Goal: Information Seeking & Learning: Check status

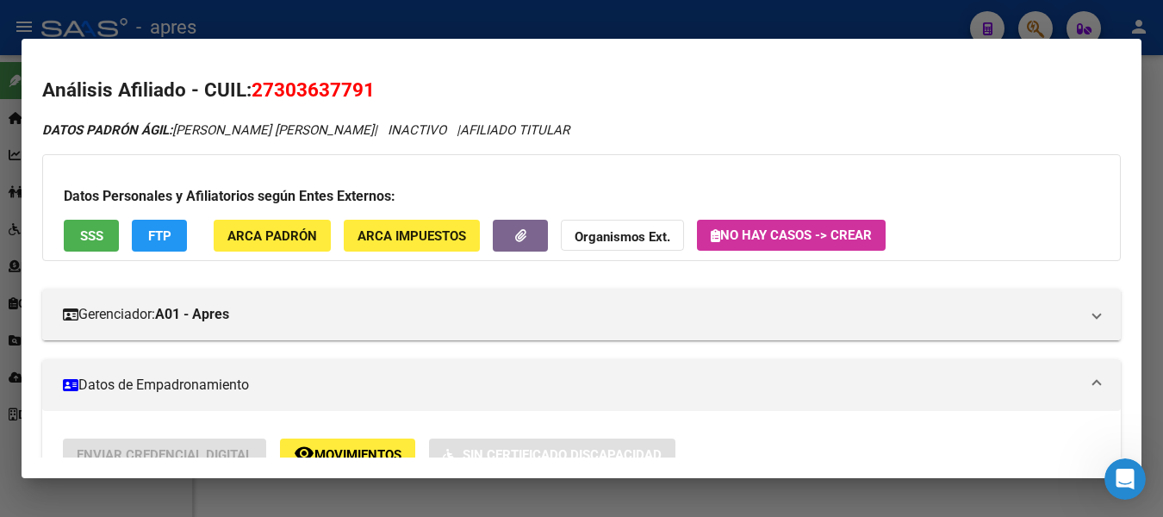
click at [275, 9] on div at bounding box center [581, 258] width 1163 height 517
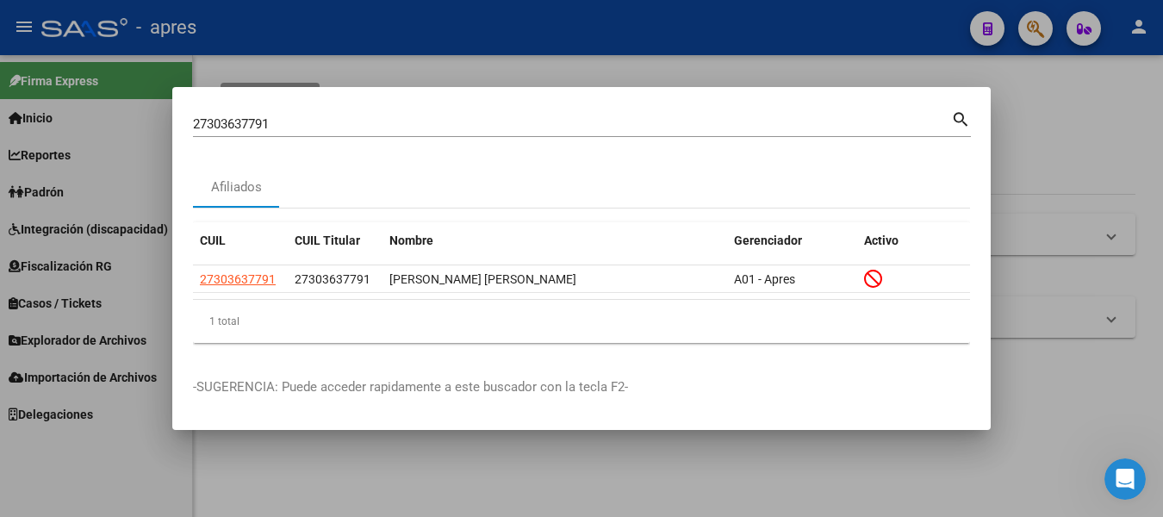
click at [275, 9] on div at bounding box center [581, 258] width 1163 height 517
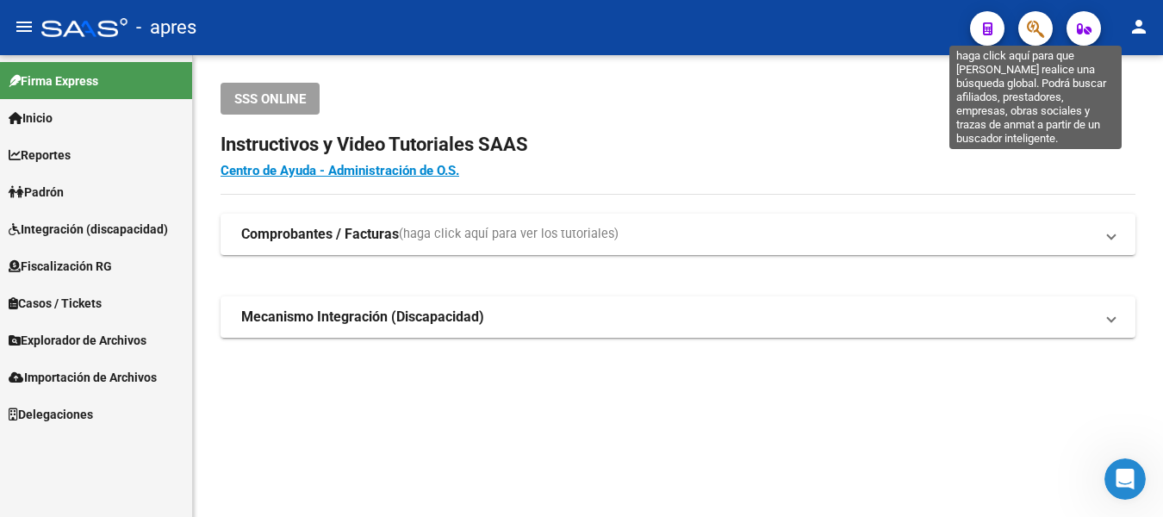
click at [1033, 29] on icon "button" at bounding box center [1035, 29] width 17 height 20
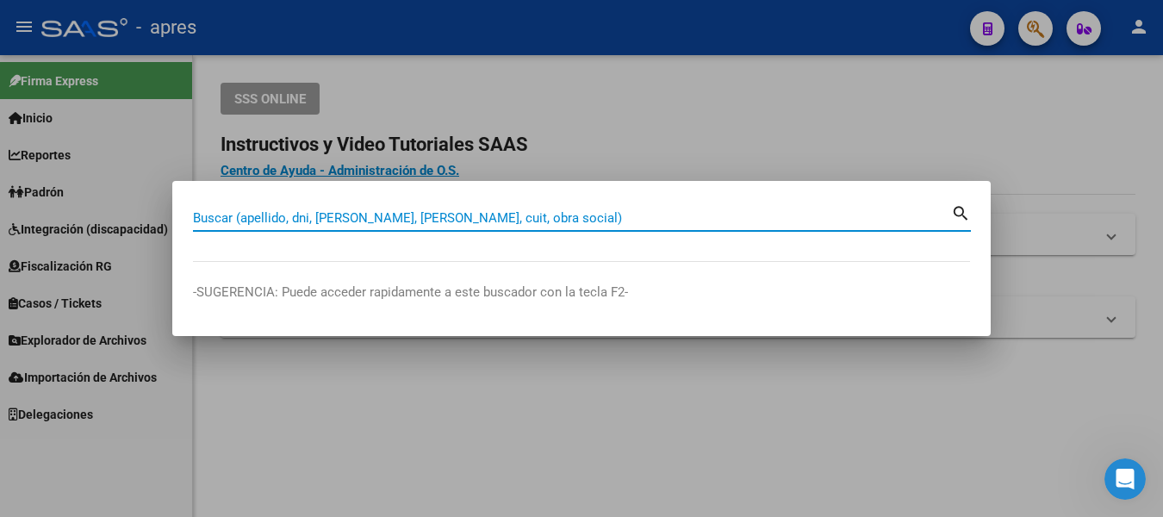
paste input "27420427803"
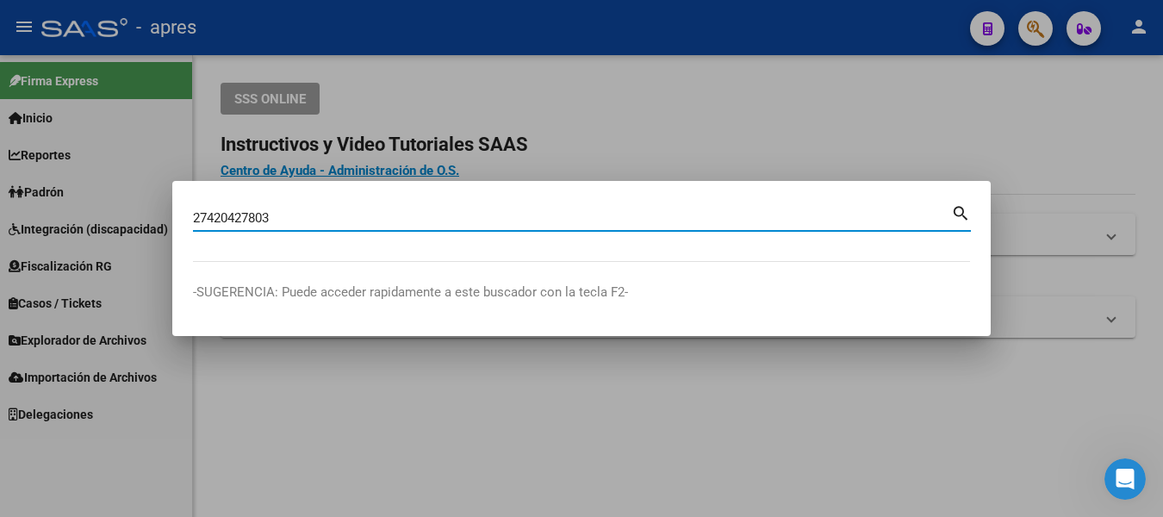
type input "27420427803"
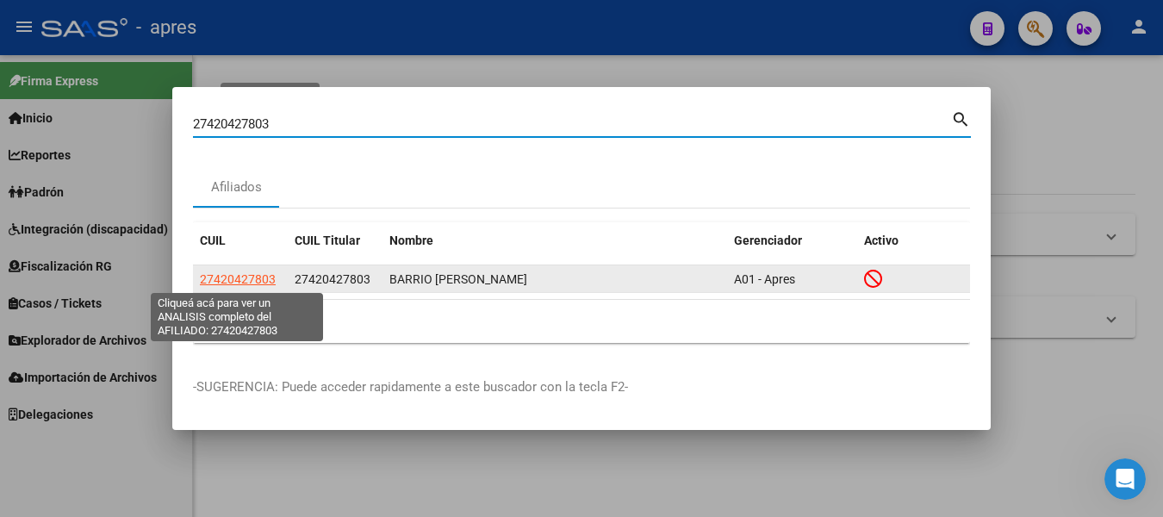
click at [244, 282] on span "27420427803" at bounding box center [238, 279] width 76 height 14
type textarea "27420427803"
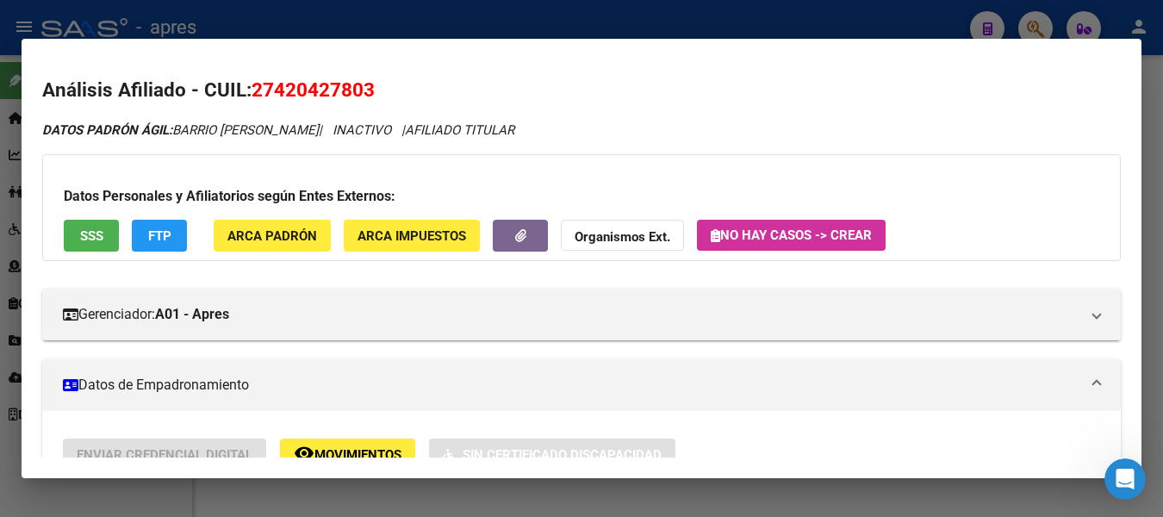
drag, startPoint x: 258, startPoint y: 84, endPoint x: 386, endPoint y: 94, distance: 128.7
click at [386, 94] on h2 "Análisis Afiliado - CUIL: 27420427803" at bounding box center [581, 90] width 1078 height 29
copy span "27420427803"
click at [61, 233] on div "Datos Personales y Afiliatorios según Entes Externos: SSS FTP ARCA Padrón ARCA …" at bounding box center [581, 207] width 1078 height 107
click at [82, 240] on span "SSS" at bounding box center [91, 236] width 23 height 16
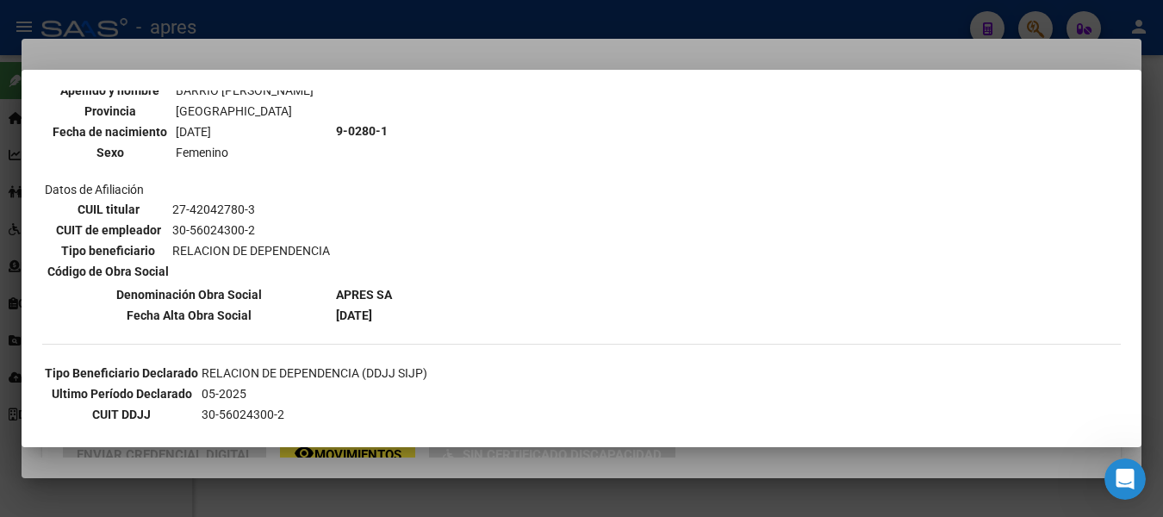
scroll to position [258, 0]
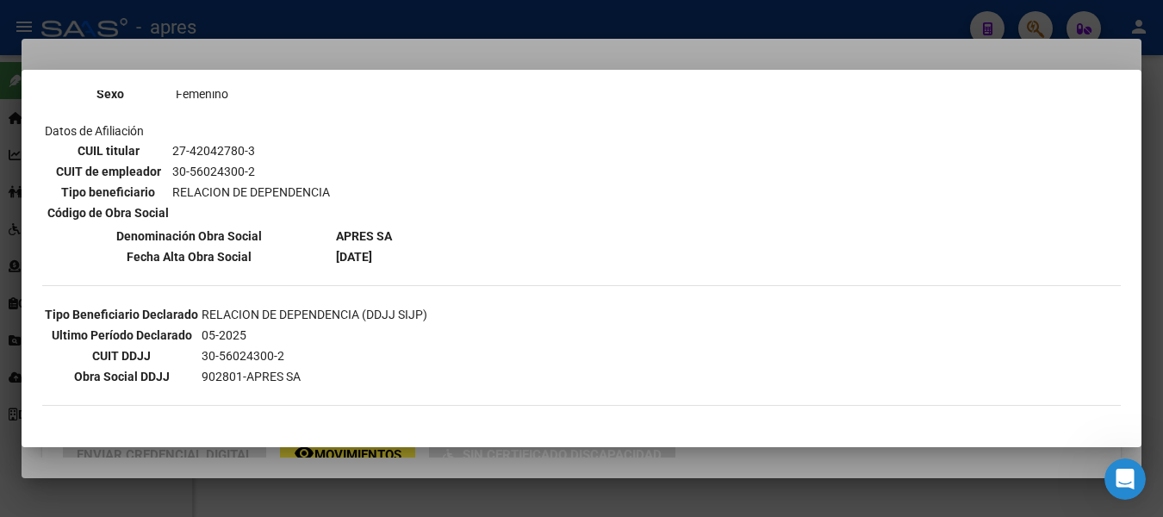
click at [298, 26] on div at bounding box center [581, 258] width 1163 height 517
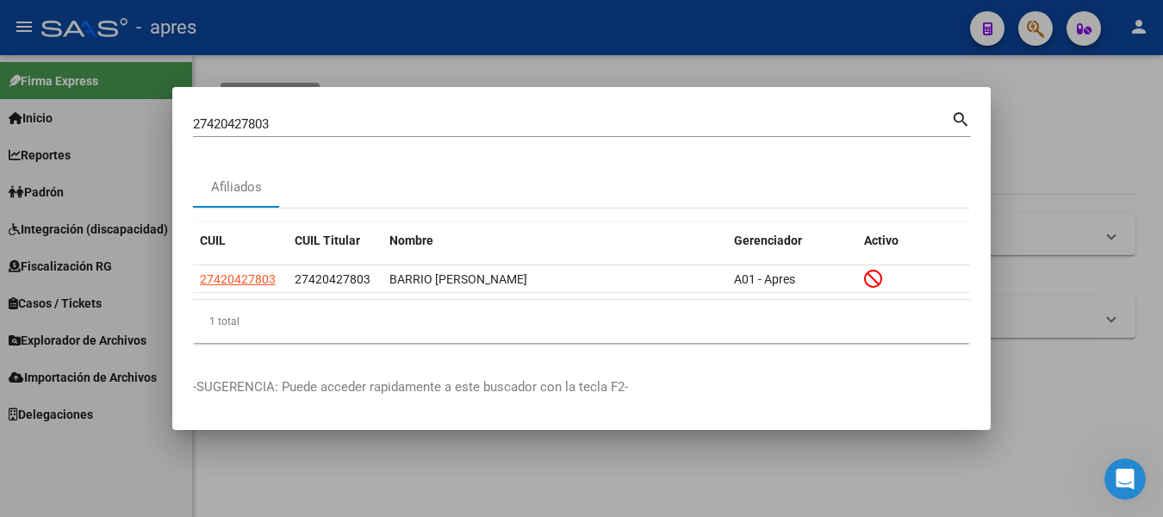
drag, startPoint x: 160, startPoint y: 127, endPoint x: -7, endPoint y: 127, distance: 167.1
click at [0, 127] on html "menu - apres person Firma Express Inicio Calendario SSS Instructivos Contacto O…" at bounding box center [581, 258] width 1163 height 517
drag, startPoint x: 320, startPoint y: 121, endPoint x: -7, endPoint y: 121, distance: 327.3
click at [0, 121] on html "menu - apres person Firma Express Inicio Calendario SSS Instructivos Contacto O…" at bounding box center [581, 258] width 1163 height 517
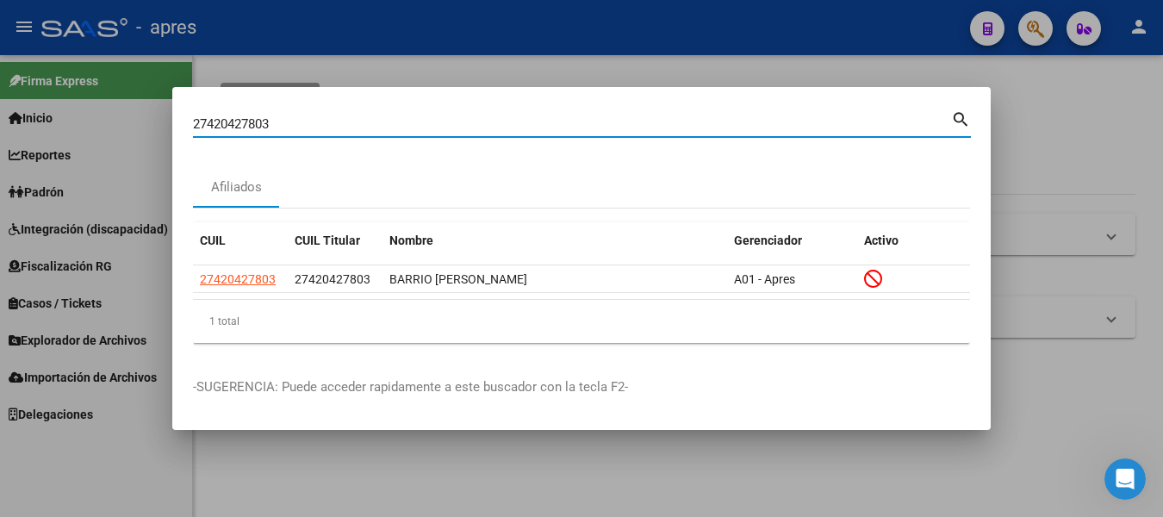
paste input "0-20472104-2"
type input "20204721042"
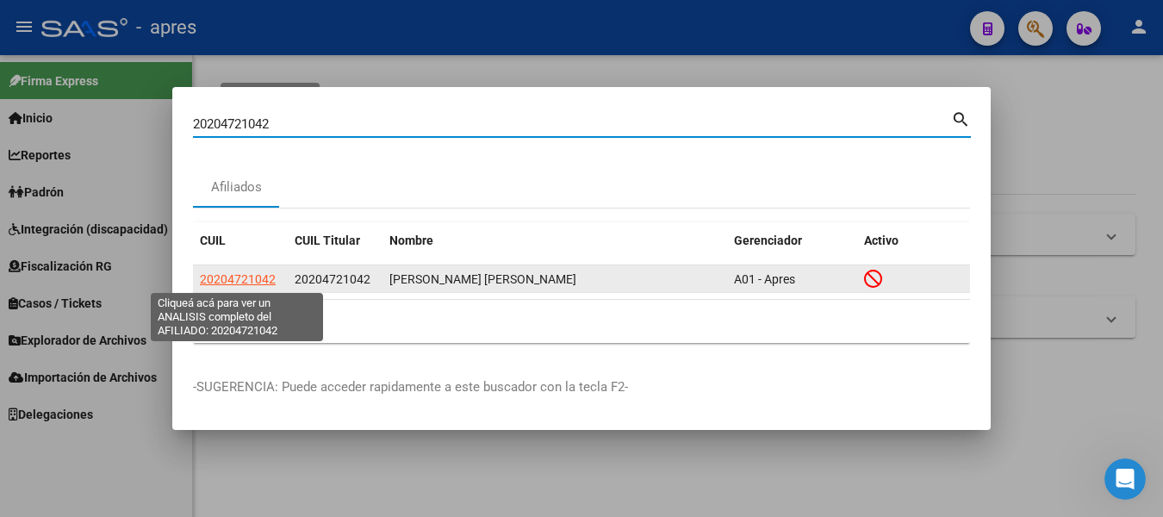
click at [267, 274] on span "20204721042" at bounding box center [238, 279] width 76 height 14
type textarea "20204721042"
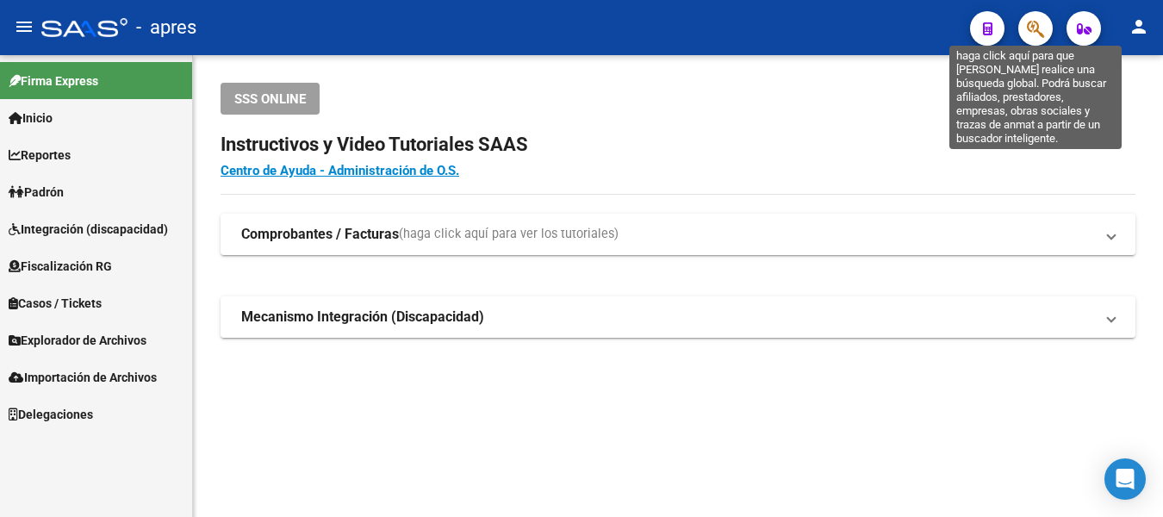
click at [1029, 24] on icon "button" at bounding box center [1035, 29] width 17 height 20
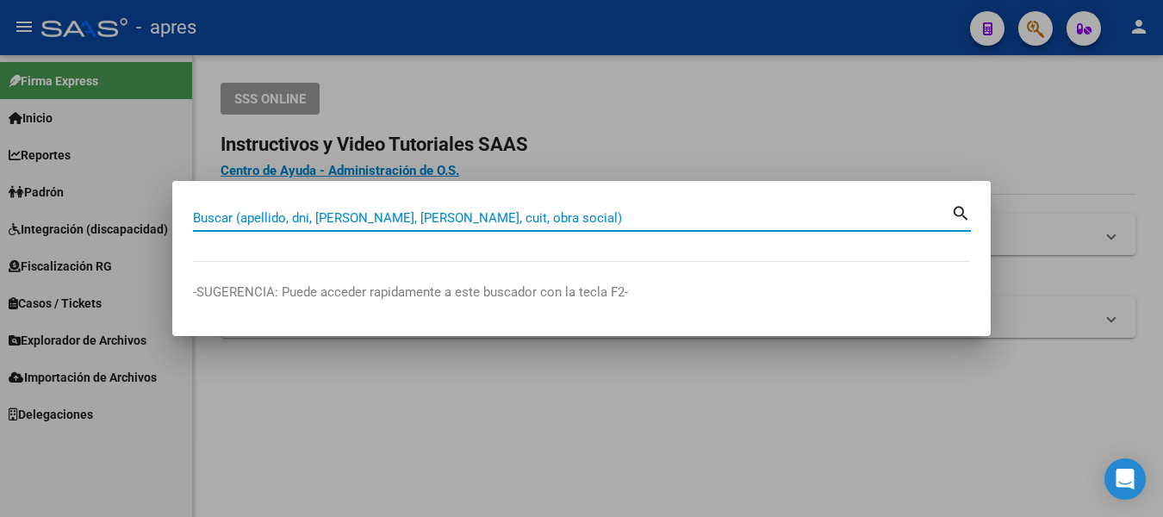
paste input "20204721042"
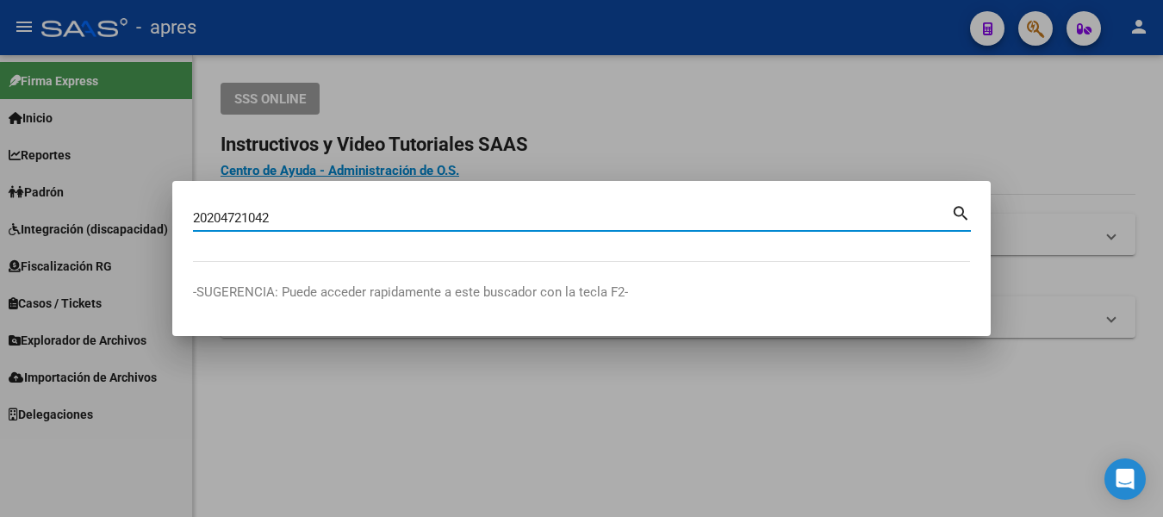
type input "20204721042"
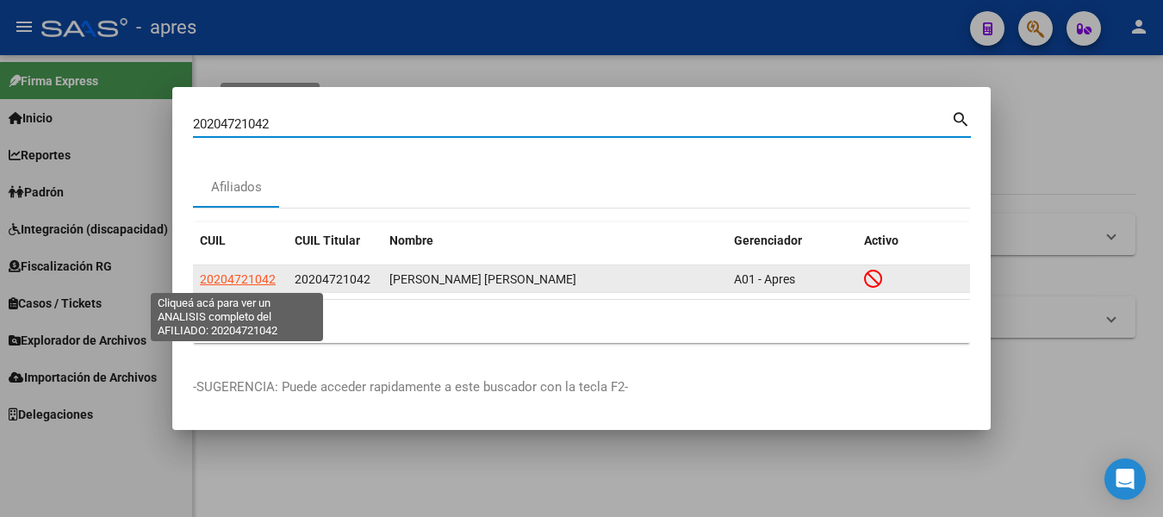
click at [243, 279] on span "20204721042" at bounding box center [238, 279] width 76 height 14
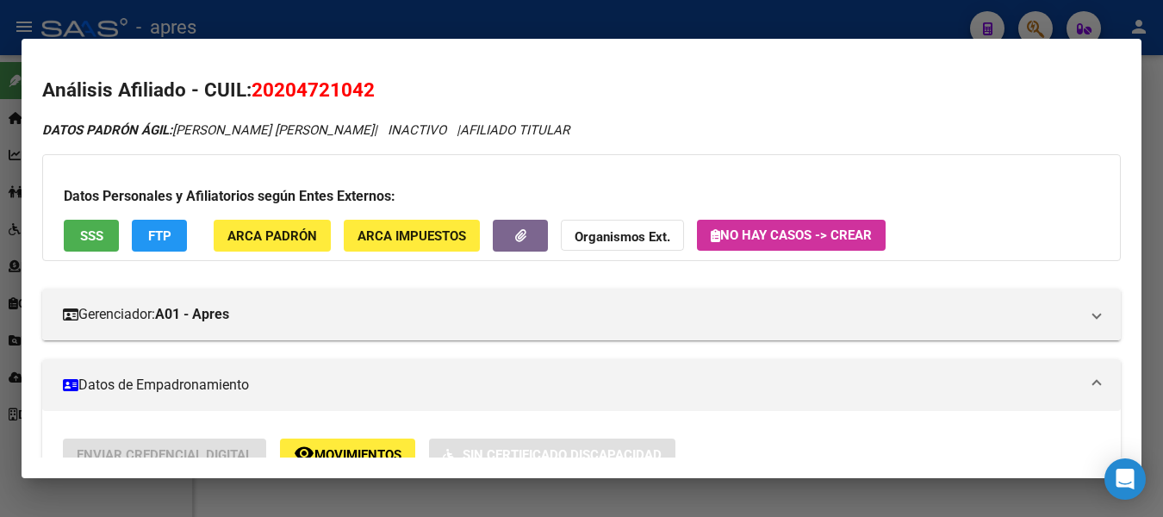
click at [85, 234] on span "SSS" at bounding box center [91, 236] width 23 height 16
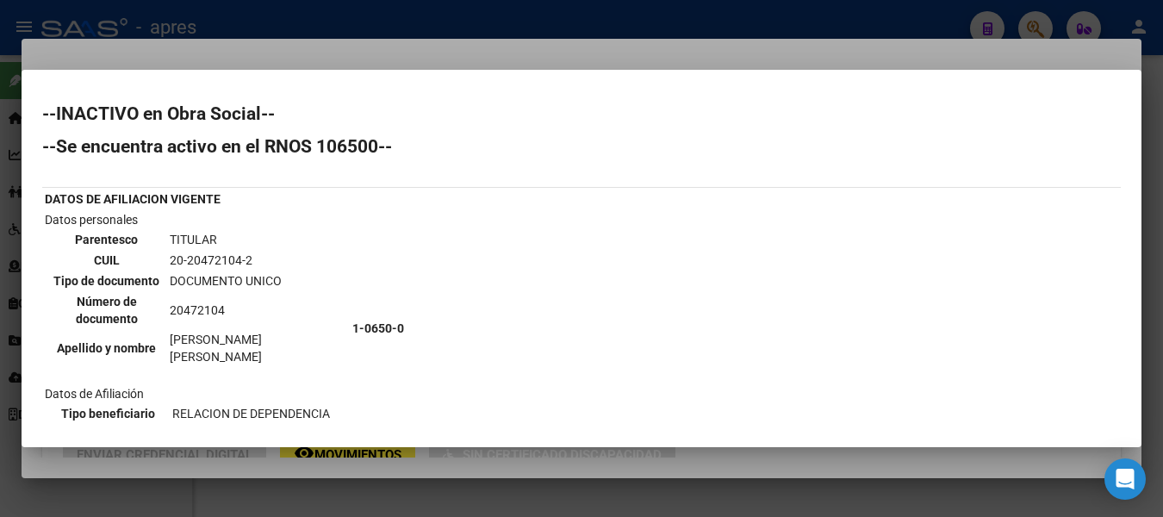
click at [547, 28] on div at bounding box center [581, 258] width 1163 height 517
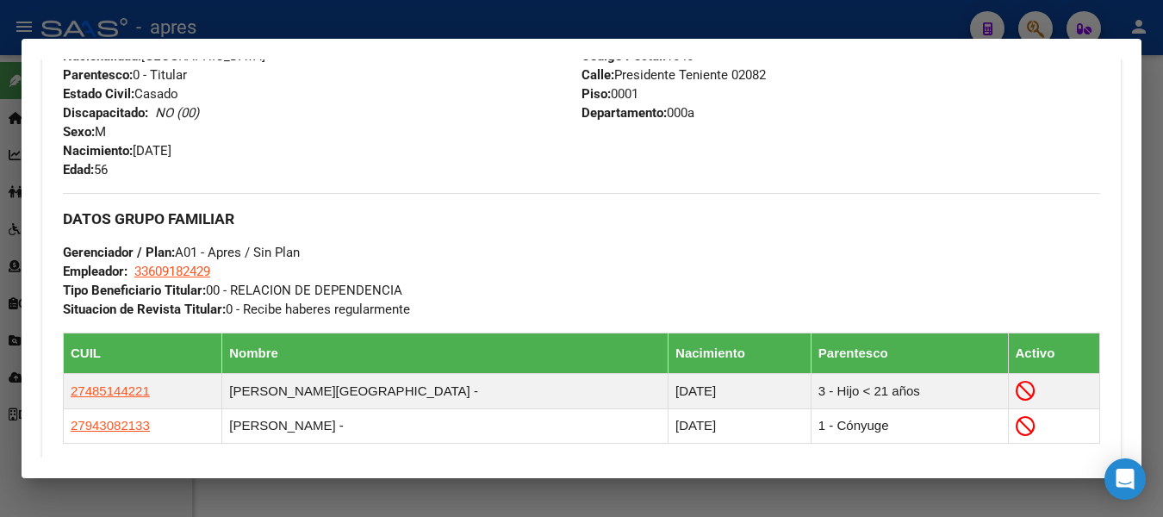
scroll to position [947, 0]
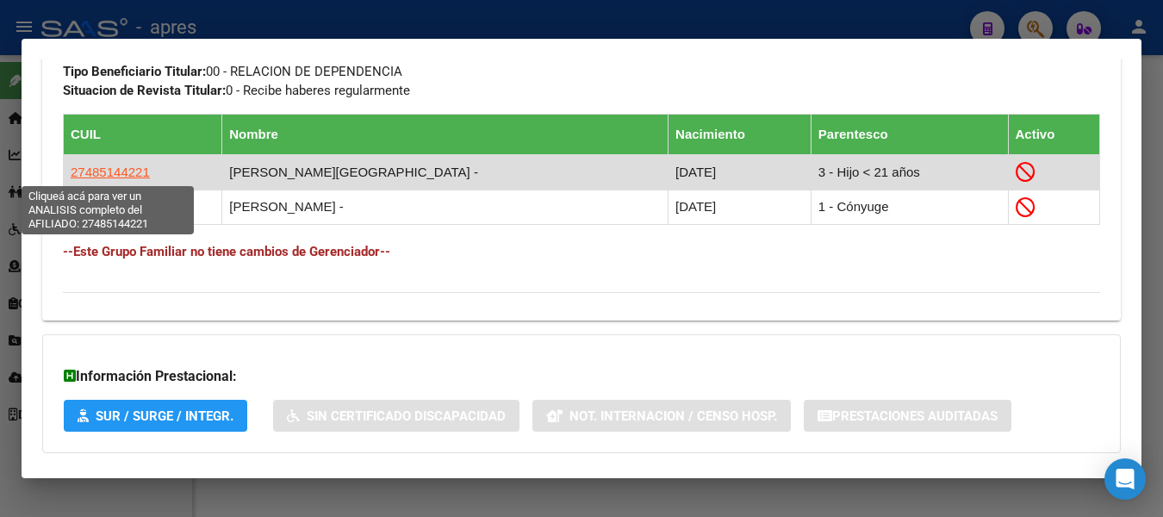
click at [103, 171] on span "27485144221" at bounding box center [110, 171] width 79 height 15
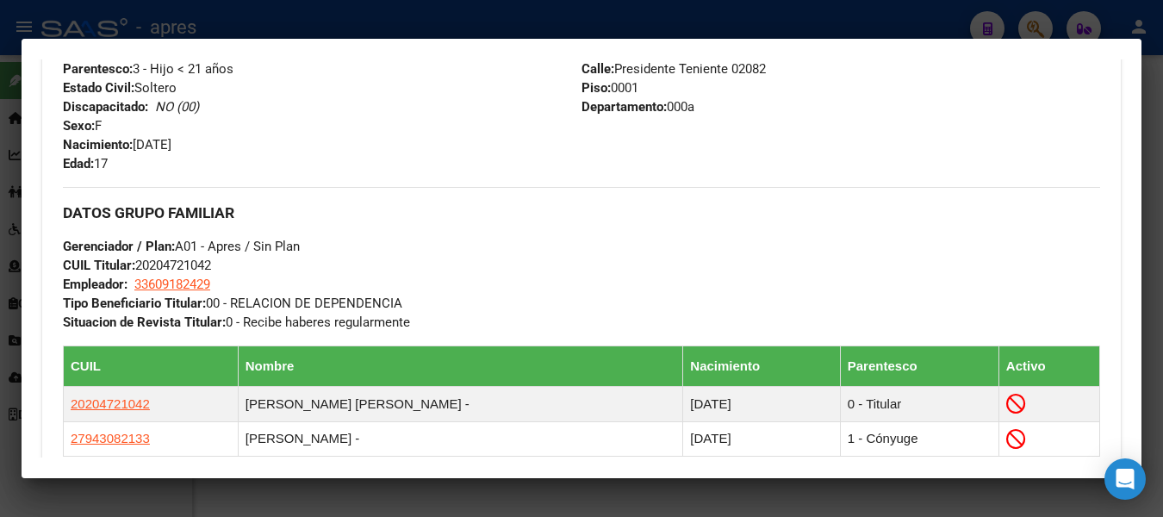
scroll to position [775, 0]
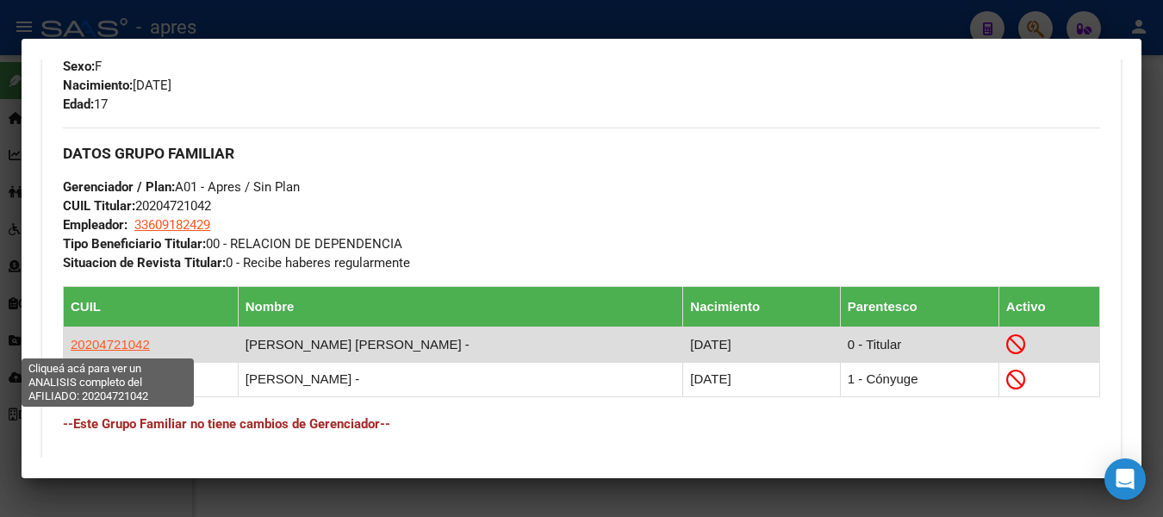
click at [119, 345] on span "20204721042" at bounding box center [110, 344] width 79 height 15
type textarea "20204721042"
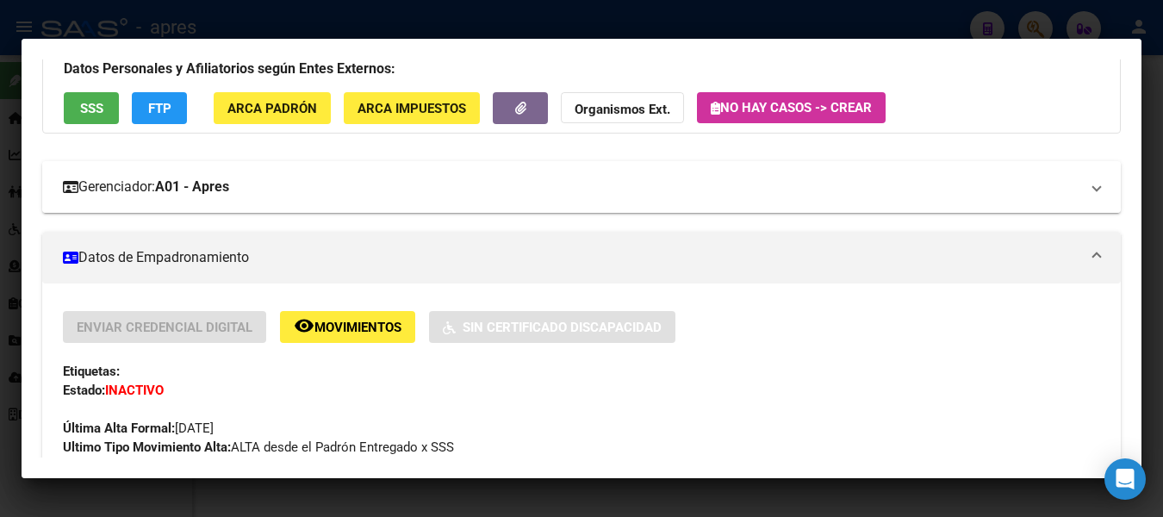
scroll to position [86, 0]
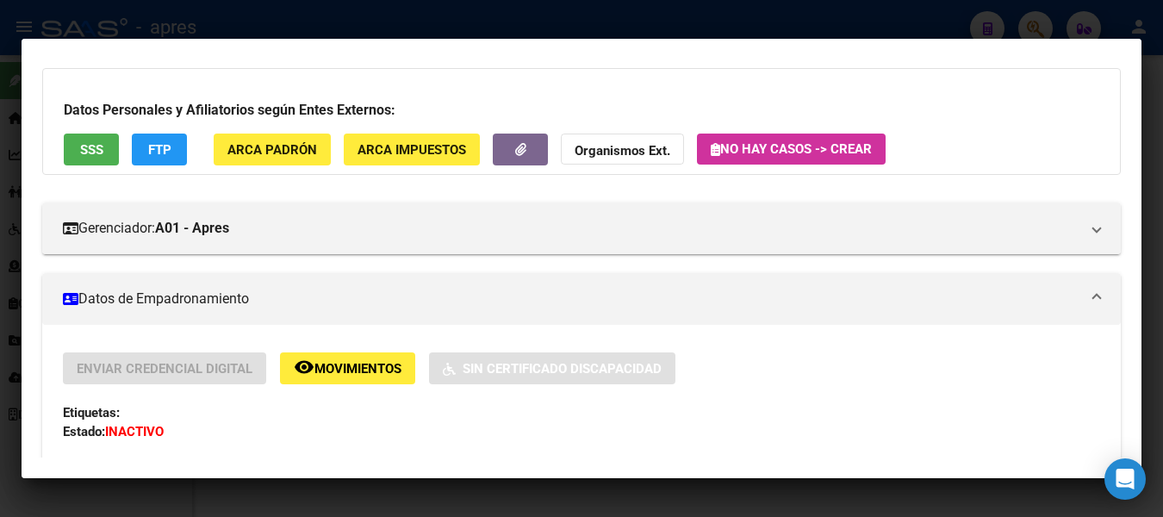
click at [90, 143] on span "SSS" at bounding box center [91, 150] width 23 height 16
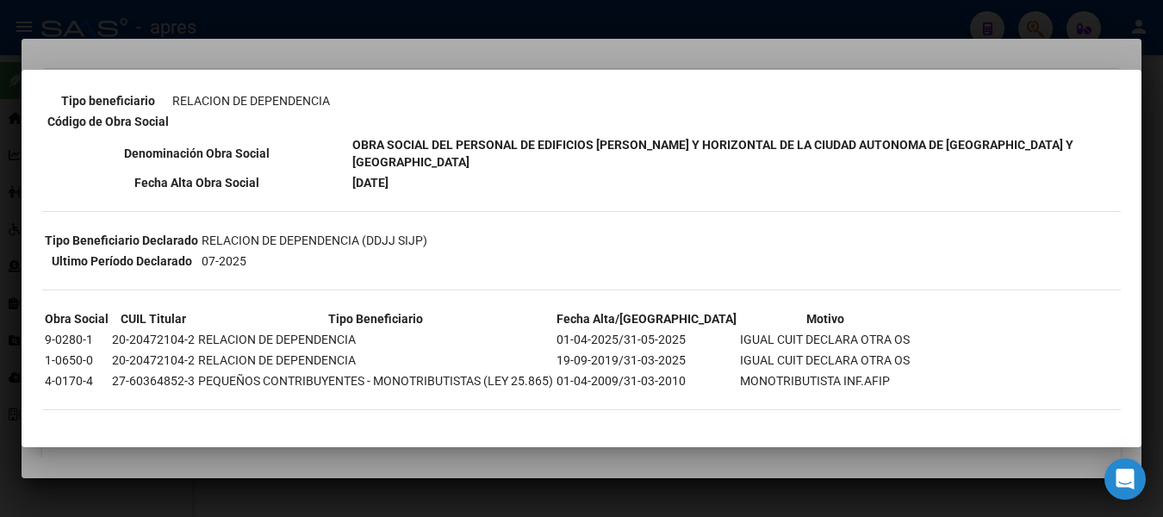
scroll to position [313, 0]
drag, startPoint x: 350, startPoint y: 142, endPoint x: 393, endPoint y: 156, distance: 45.2
click at [393, 156] on td "OBRA SOCIAL DEL PERSONAL DE EDIFICIOS [PERSON_NAME] Y HORIZONTAL DE LA CIUDAD A…" at bounding box center [734, 152] width 767 height 36
copy b "OBRA SOCIAL DEL PERSONAL DE EDIFICIOS [PERSON_NAME] Y HORIZONTAL DE LA CIUDAD A…"
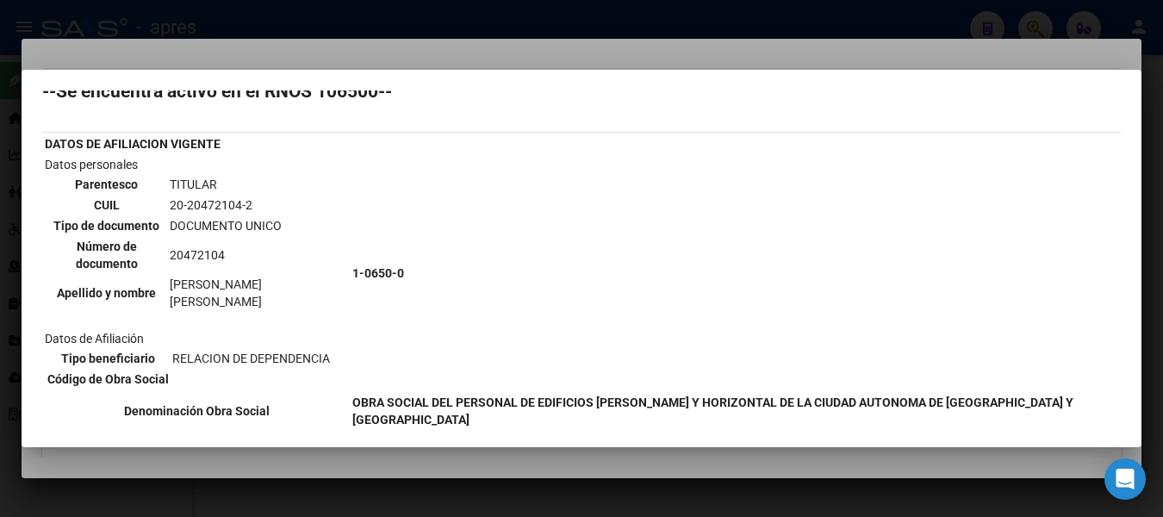
scroll to position [0, 0]
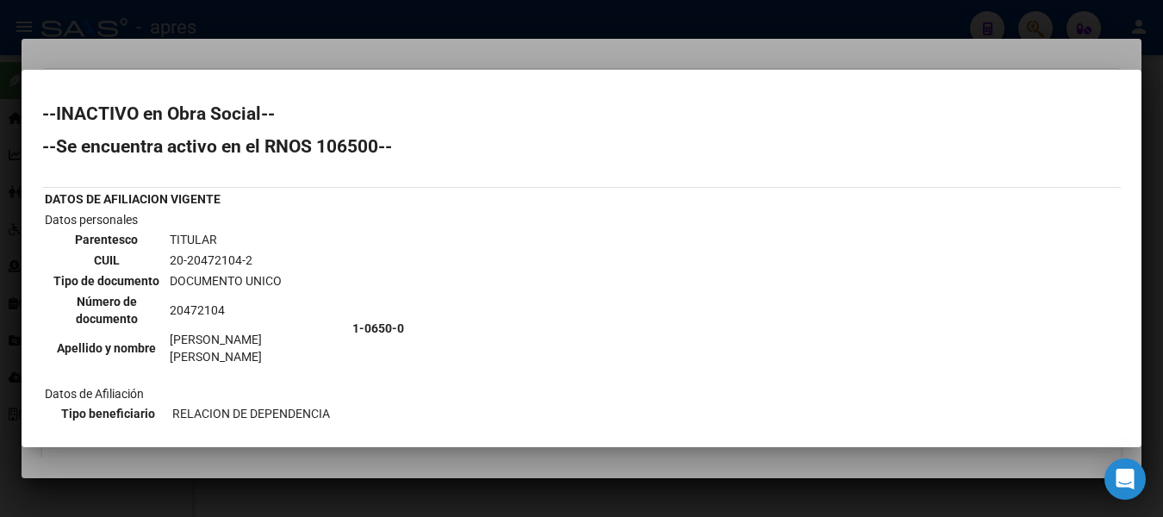
click at [294, 22] on div at bounding box center [581, 258] width 1163 height 517
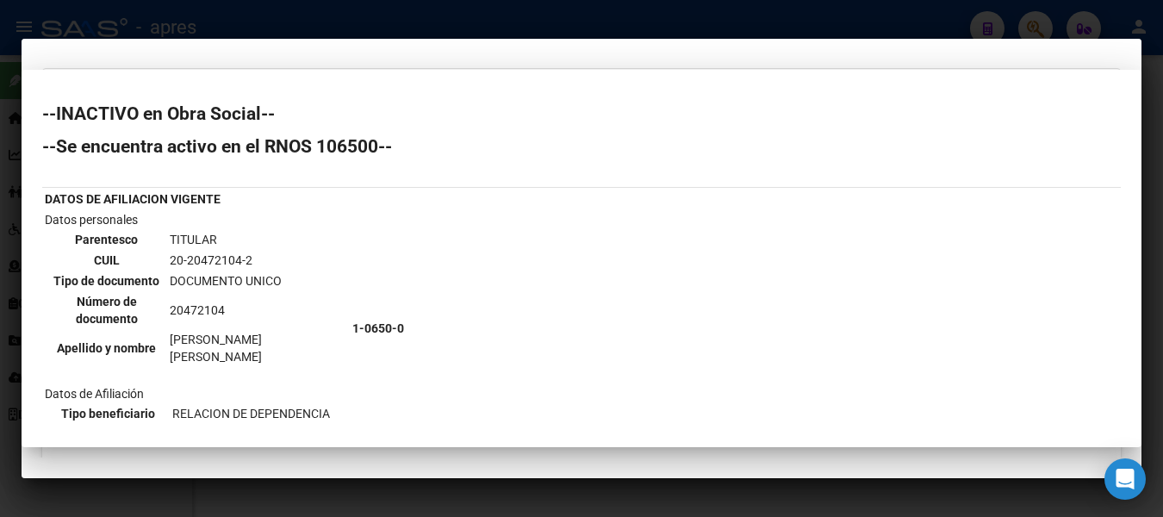
click at [294, 22] on div at bounding box center [581, 258] width 1163 height 517
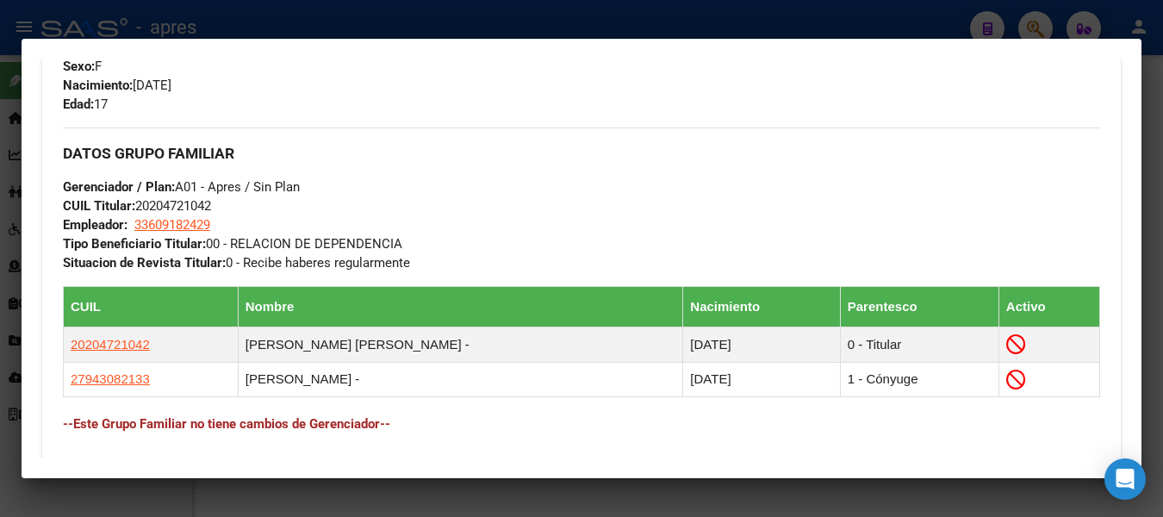
click at [296, 29] on div at bounding box center [581, 258] width 1163 height 517
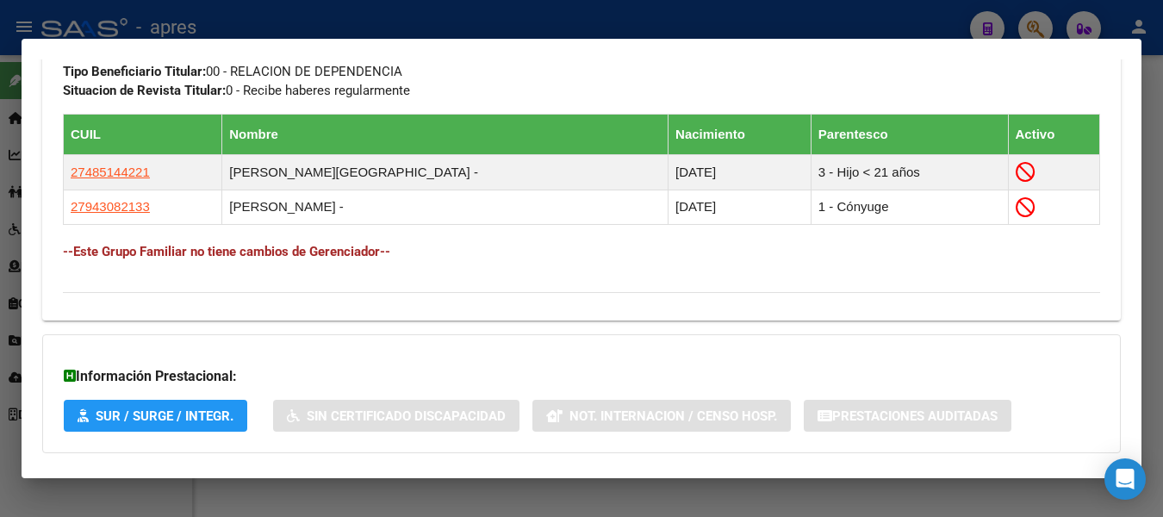
click at [916, 22] on div at bounding box center [581, 258] width 1163 height 517
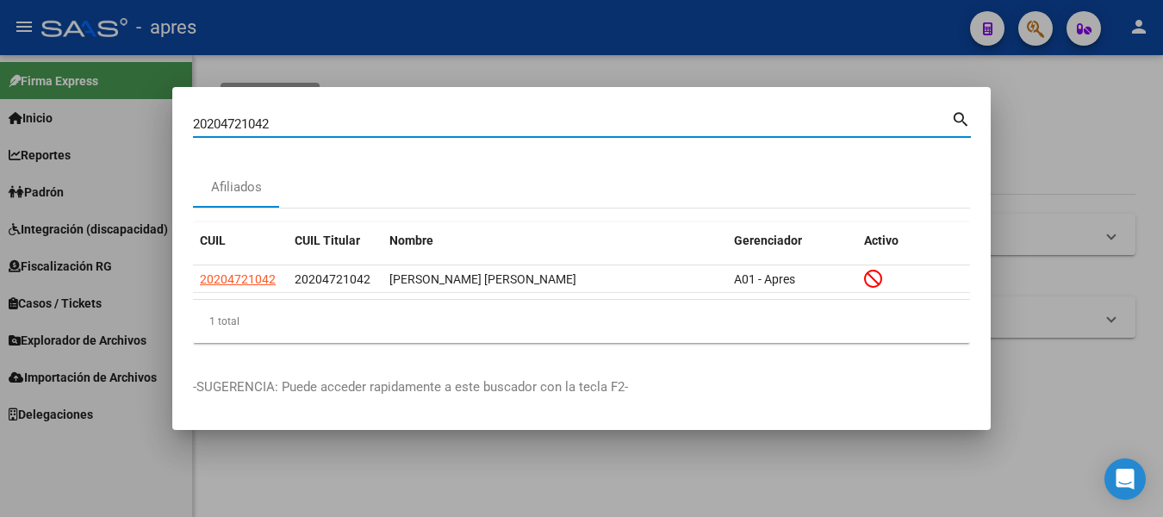
drag, startPoint x: 304, startPoint y: 117, endPoint x: -7, endPoint y: 118, distance: 310.9
click at [0, 118] on html "menu - apres person Firma Express Inicio Calendario SSS Instructivos Contacto O…" at bounding box center [581, 258] width 1163 height 517
paste input "3-37770203-4"
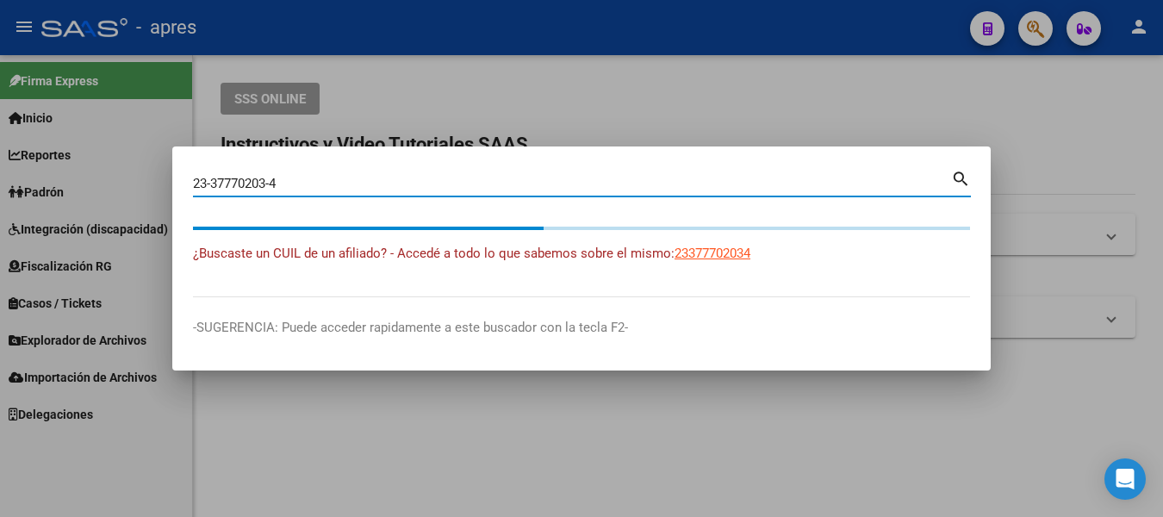
type input "23377702034"
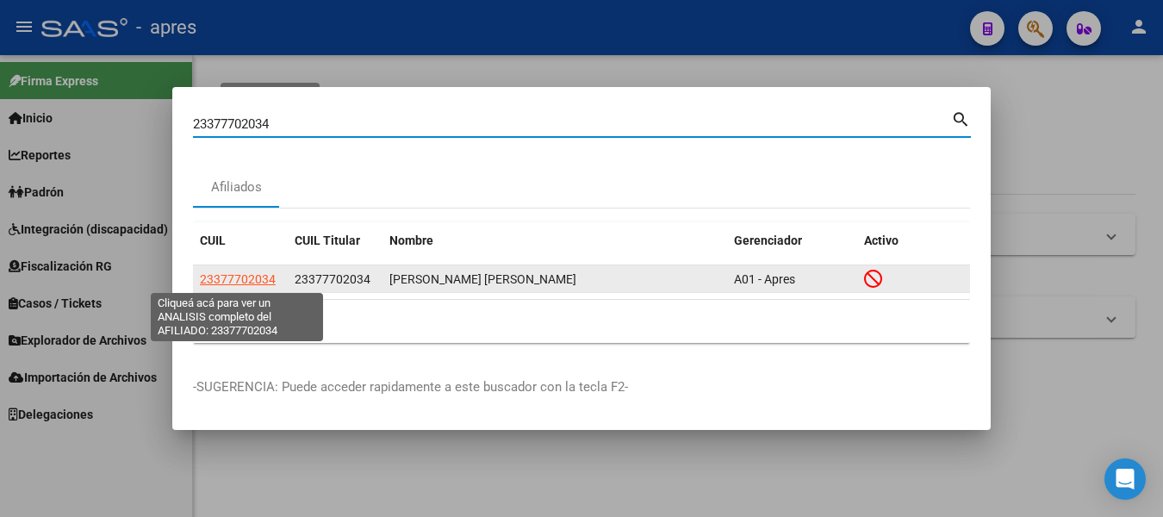
click at [233, 283] on span "23377702034" at bounding box center [238, 279] width 76 height 14
type textarea "23377702034"
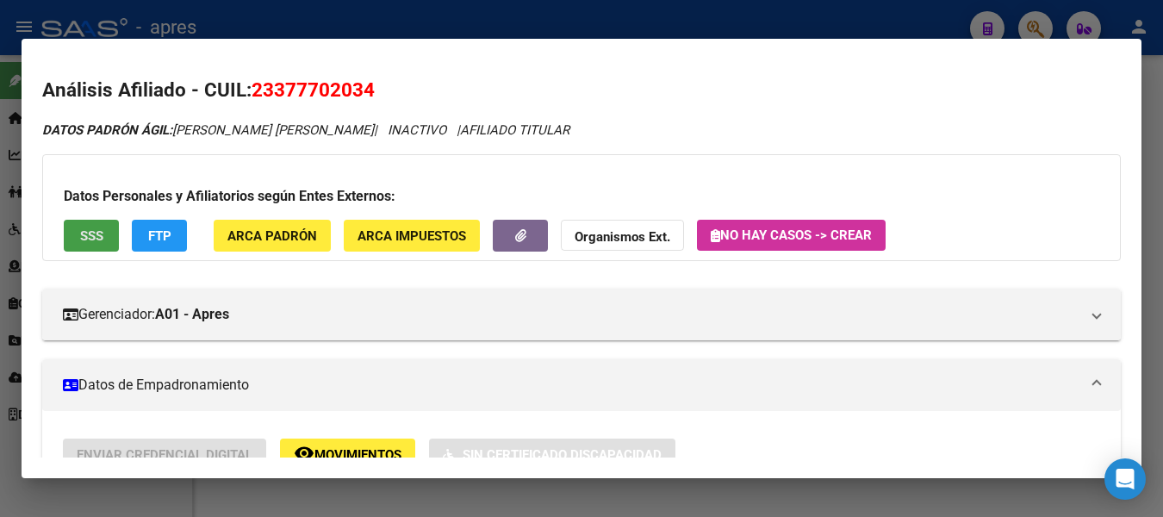
click at [81, 239] on span "SSS" at bounding box center [91, 236] width 23 height 16
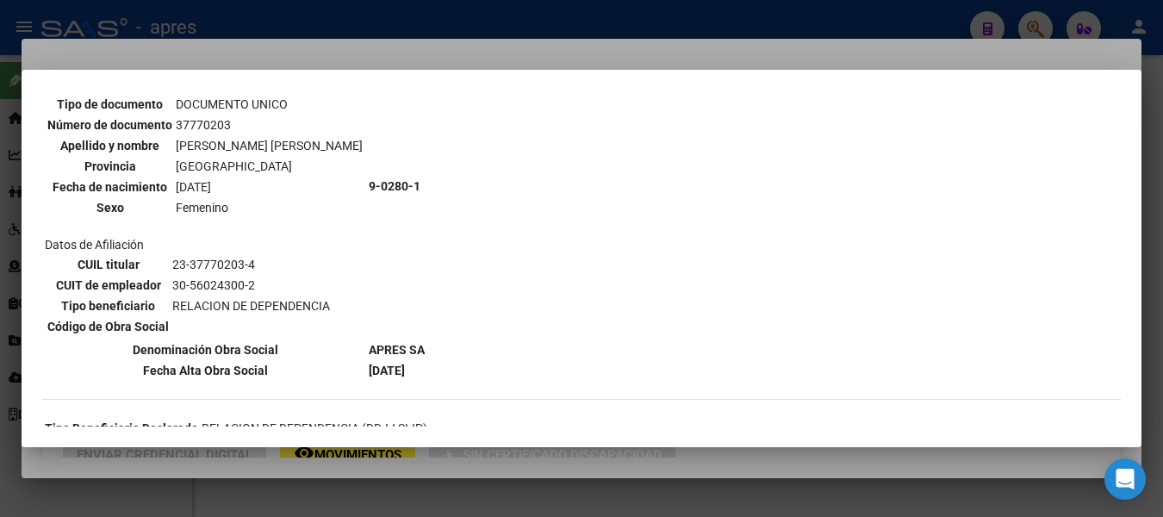
scroll to position [172, 0]
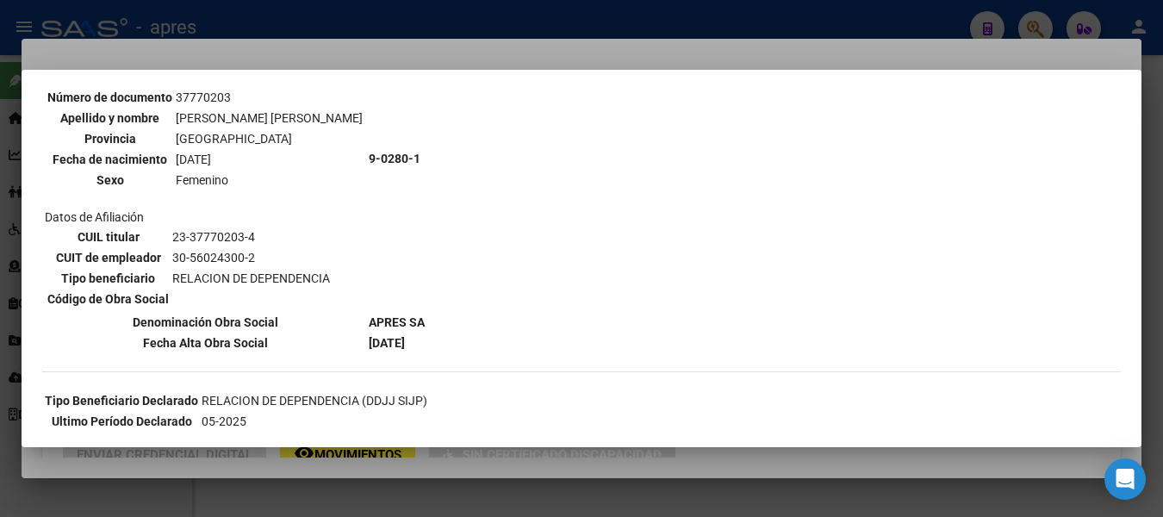
click at [529, 12] on div at bounding box center [581, 258] width 1163 height 517
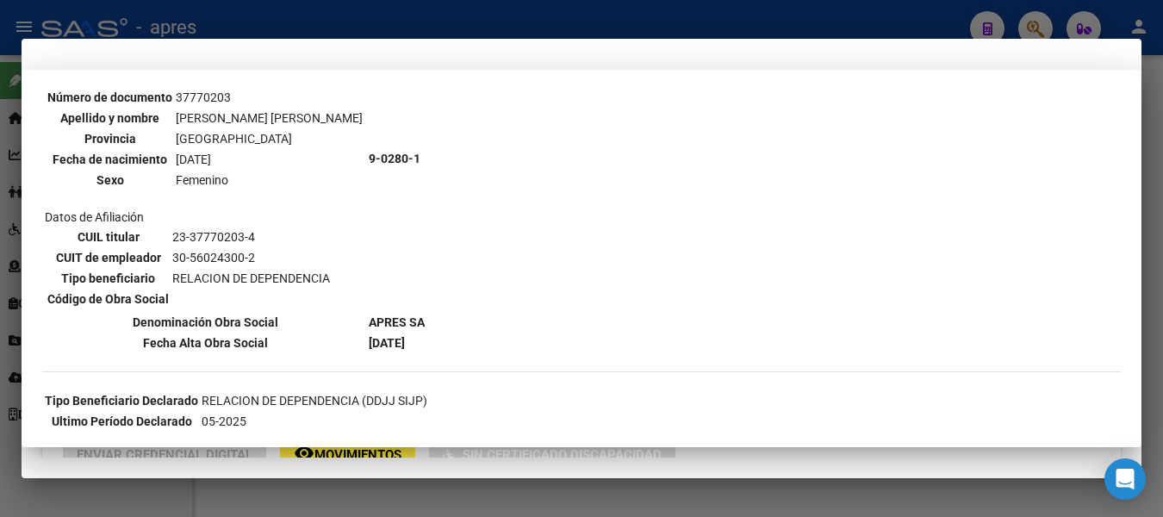
click at [529, 12] on div at bounding box center [581, 258] width 1163 height 517
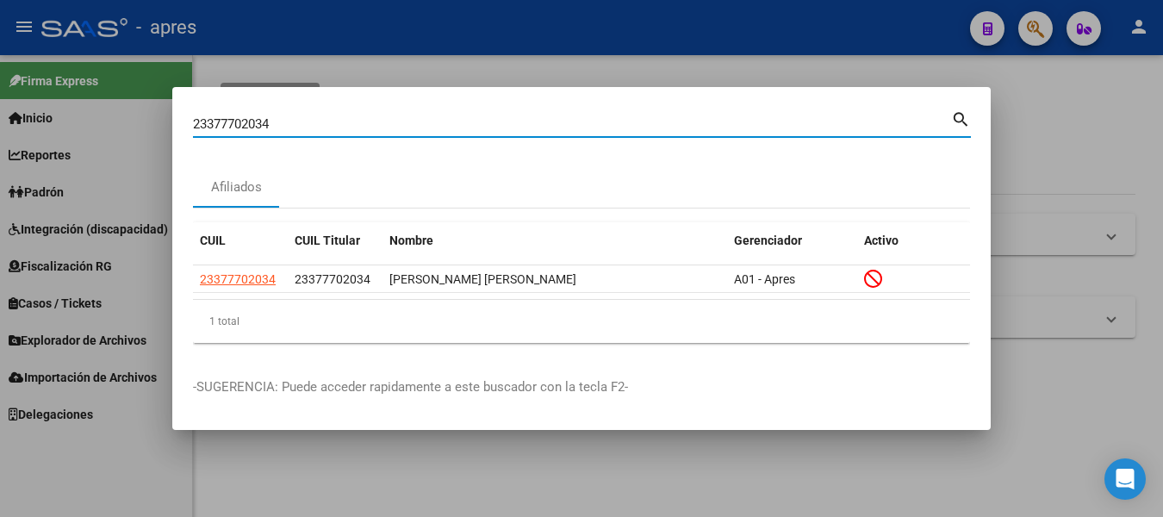
drag, startPoint x: 283, startPoint y: 117, endPoint x: -7, endPoint y: 104, distance: 290.5
click at [0, 104] on html "menu - apres person Firma Express Inicio Calendario SSS Instructivos Contacto O…" at bounding box center [581, 258] width 1163 height 517
paste input "349569"
type input "34956934"
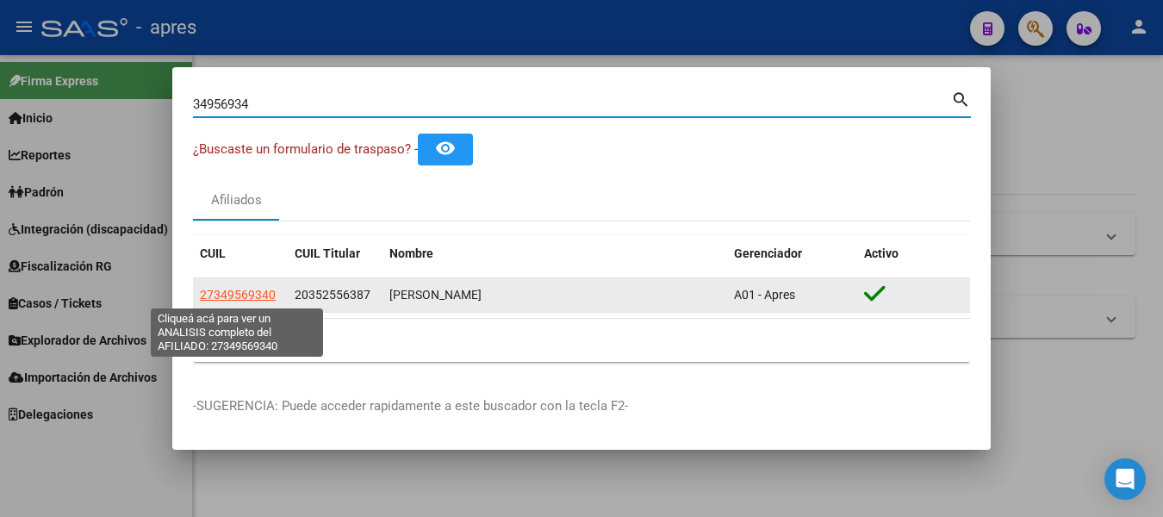
click at [244, 292] on span "27349569340" at bounding box center [238, 295] width 76 height 14
type textarea "27349569340"
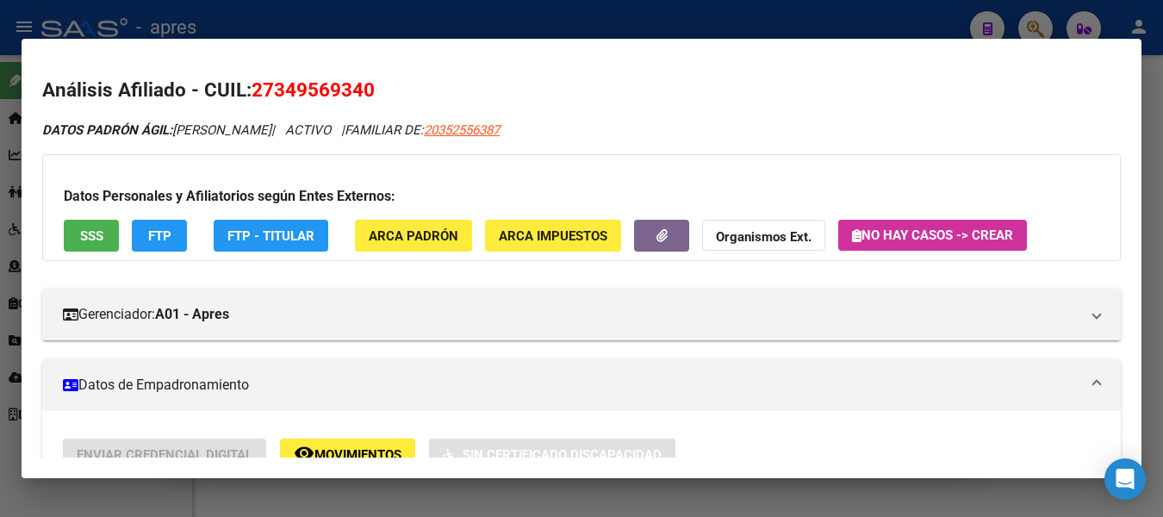
drag, startPoint x: 257, startPoint y: 88, endPoint x: 377, endPoint y: 93, distance: 120.7
click at [377, 93] on h2 "Análisis Afiliado - CUIL: 27349569340" at bounding box center [581, 90] width 1078 height 29
copy span "27349569340"
click at [94, 231] on span "SSS" at bounding box center [91, 236] width 23 height 16
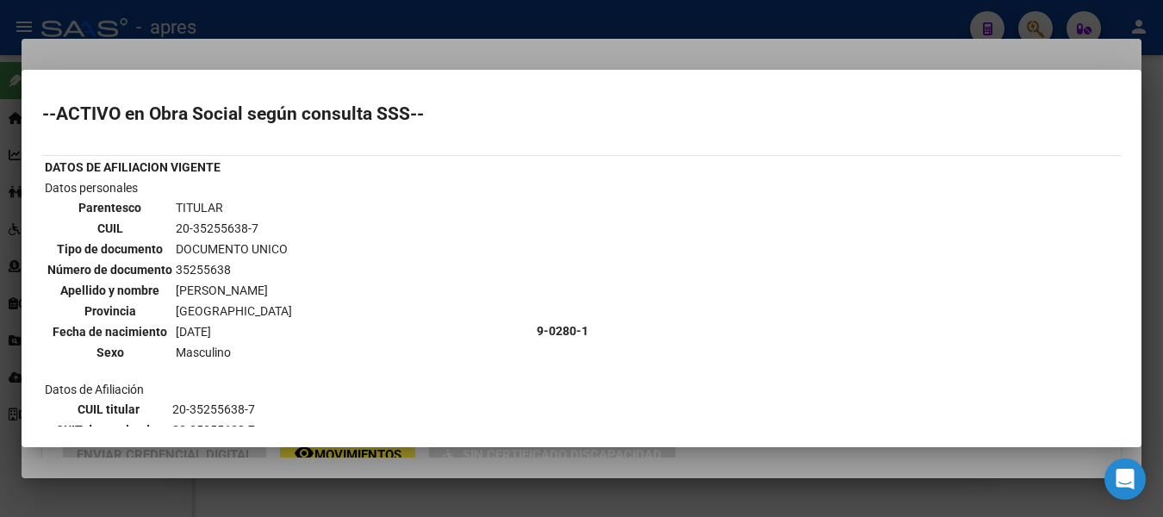
click at [315, 19] on div at bounding box center [581, 258] width 1163 height 517
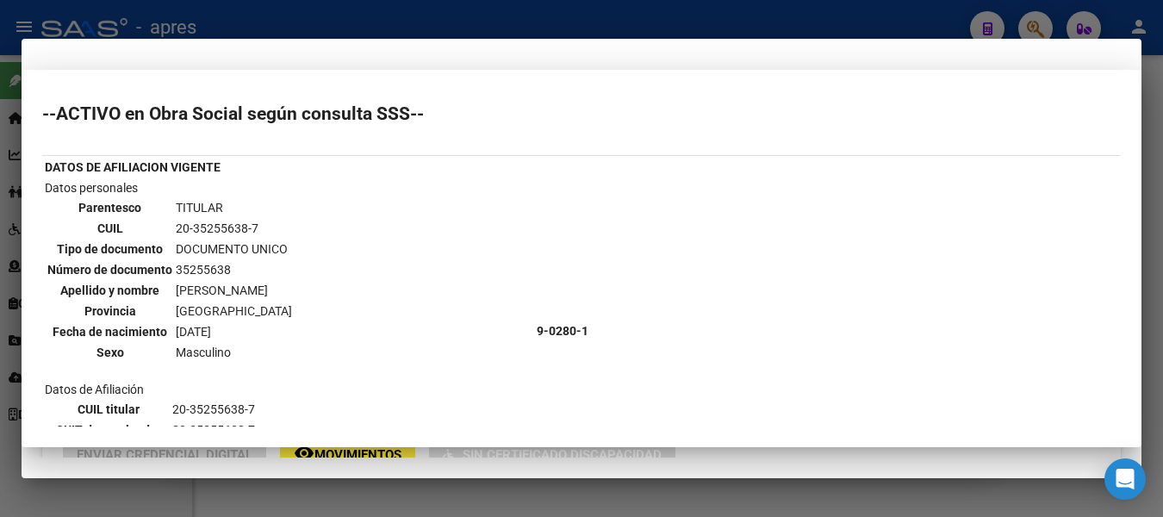
click at [315, 18] on div at bounding box center [581, 258] width 1163 height 517
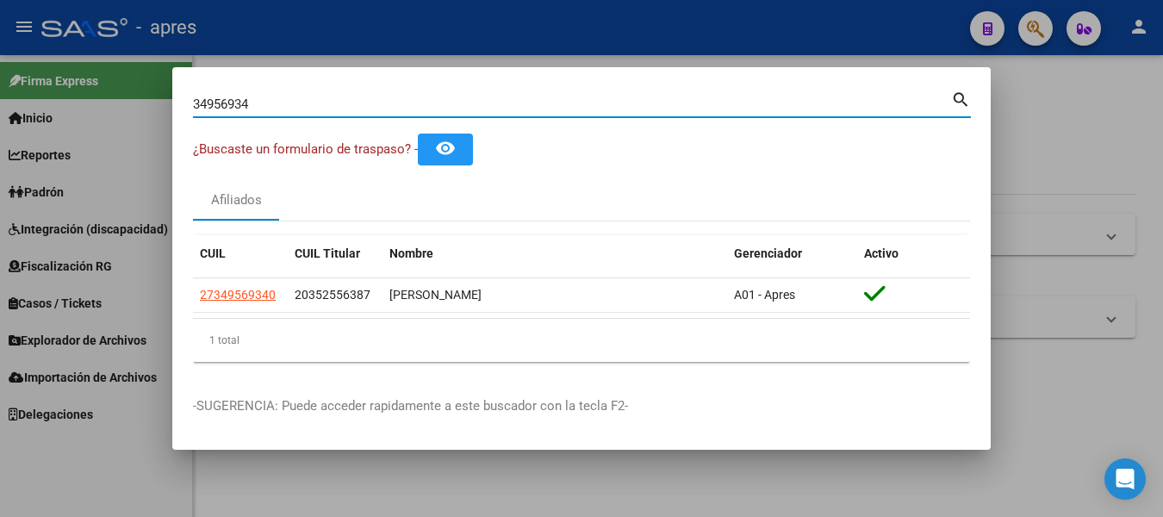
drag, startPoint x: 370, startPoint y: 110, endPoint x: -7, endPoint y: 164, distance: 381.0
click at [0, 164] on html "menu - apres person Firma Express Inicio Calendario SSS Instructivos Contacto O…" at bounding box center [581, 258] width 1163 height 517
paste input "27357188402"
type input "27357188402"
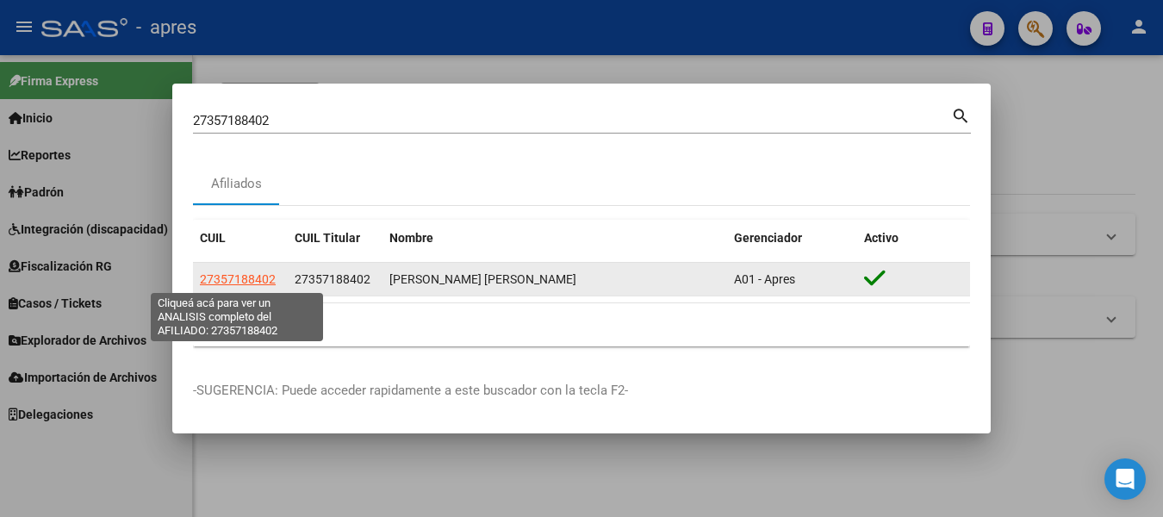
click at [269, 276] on span "27357188402" at bounding box center [238, 279] width 76 height 14
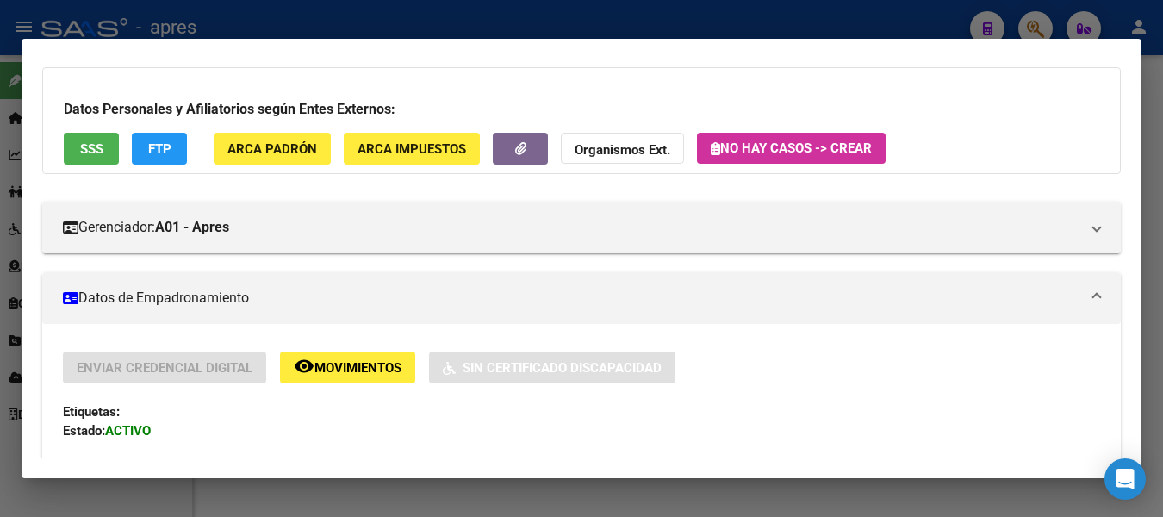
scroll to position [86, 0]
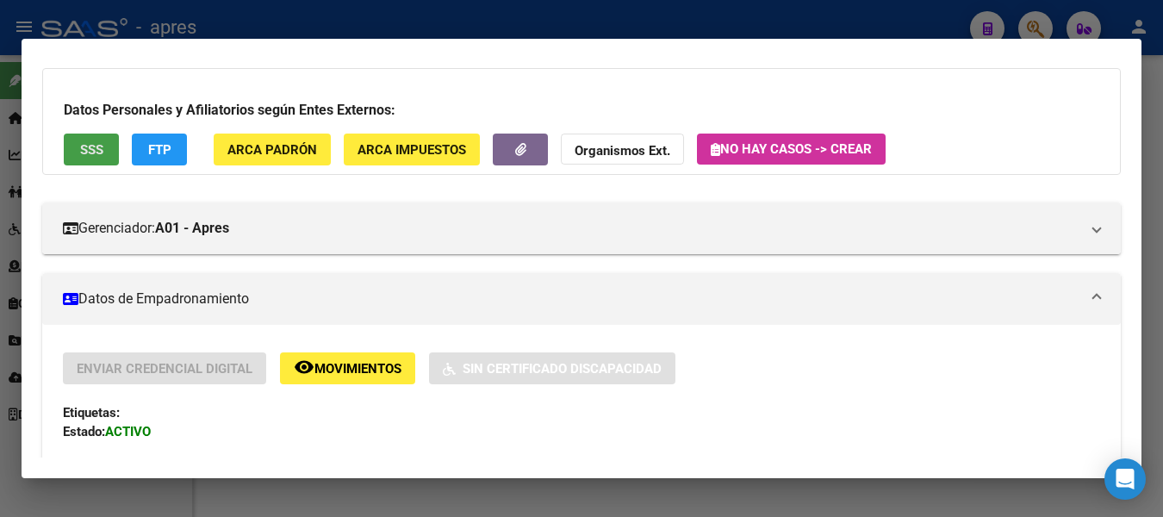
click at [85, 156] on span "SSS" at bounding box center [91, 150] width 23 height 16
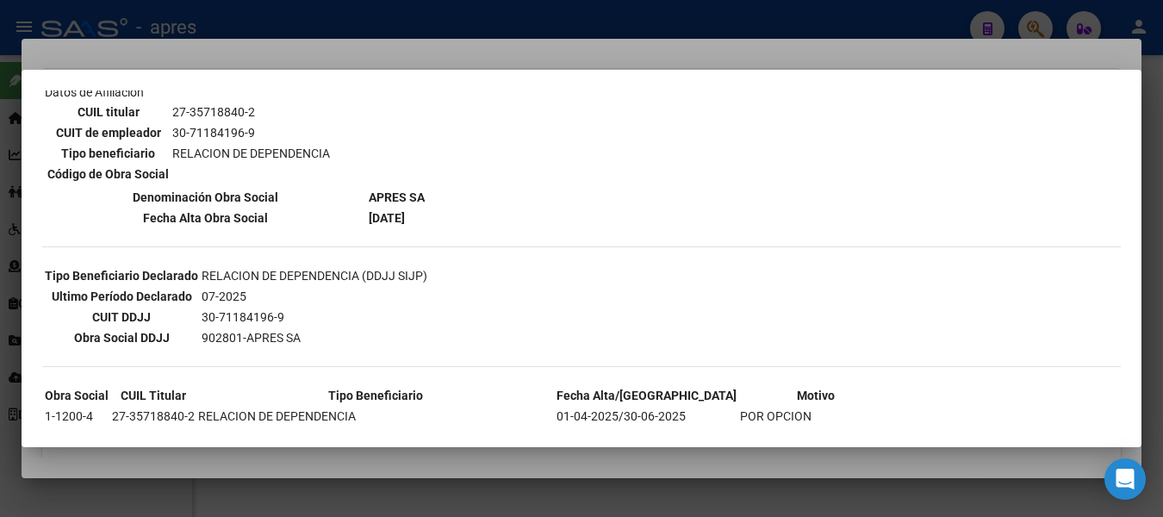
scroll to position [345, 0]
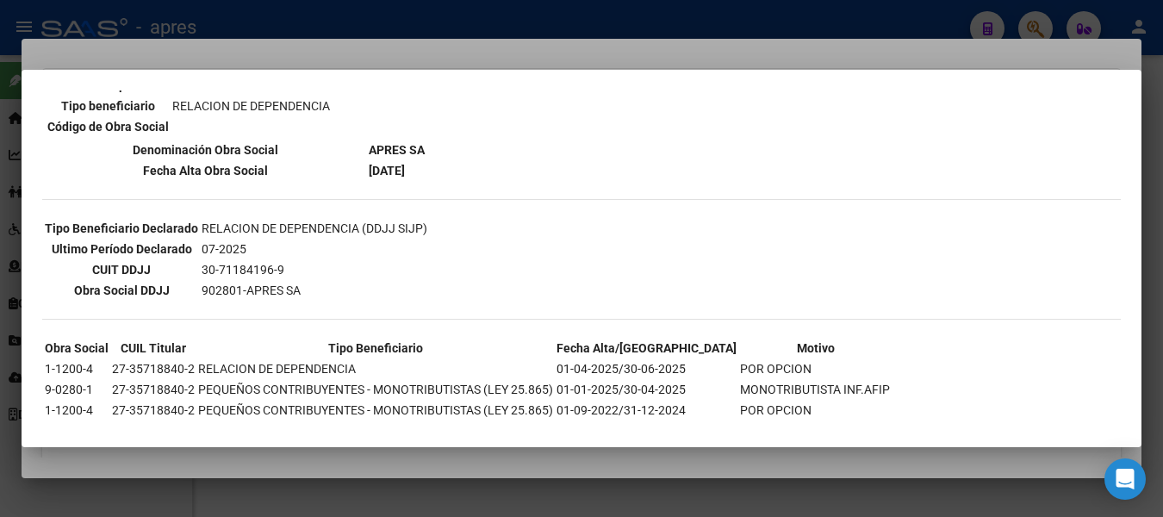
click at [569, 15] on div at bounding box center [581, 258] width 1163 height 517
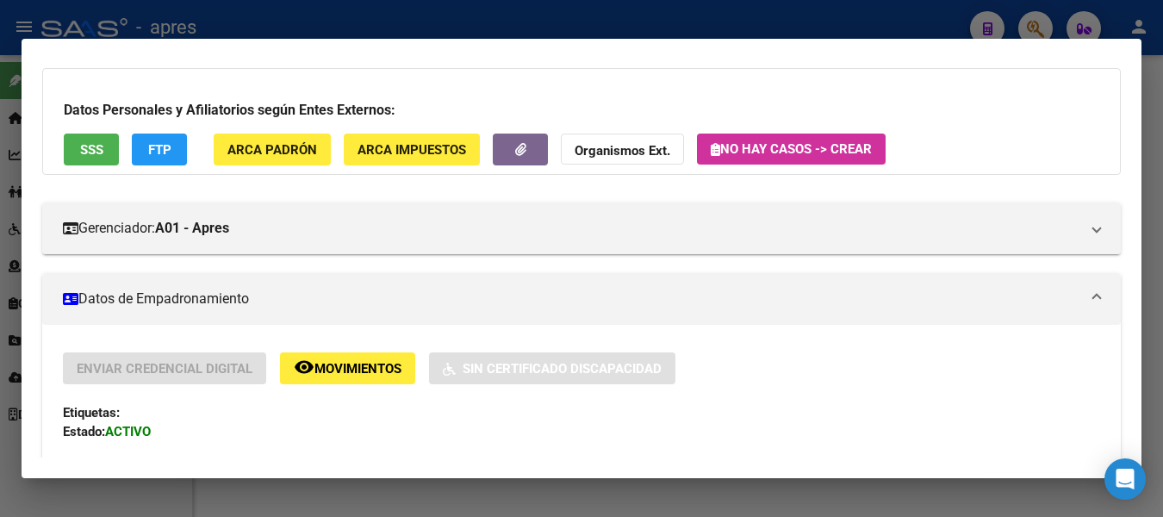
click at [1034, 22] on div at bounding box center [581, 258] width 1163 height 517
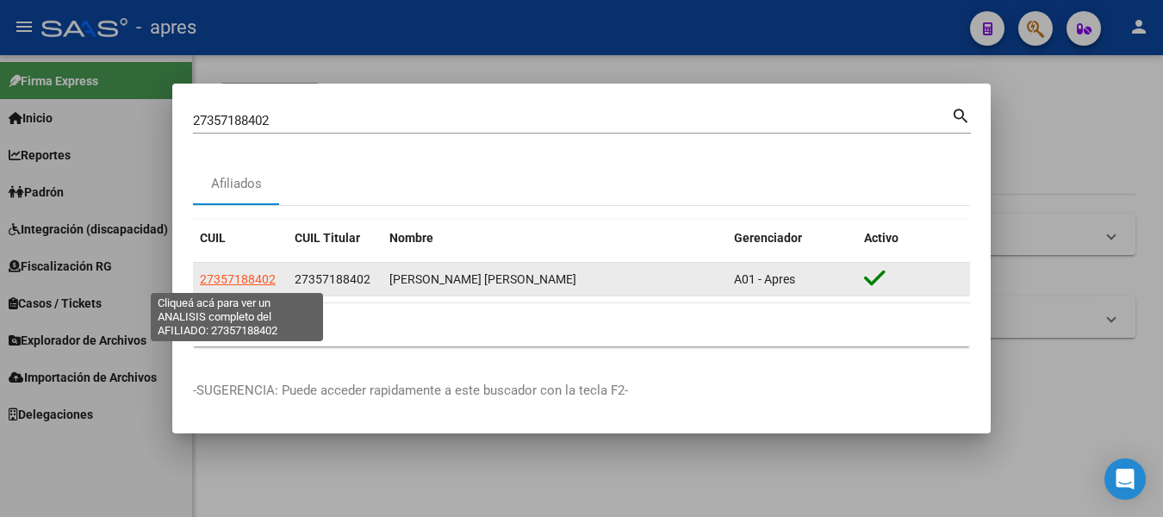
click at [258, 274] on span "27357188402" at bounding box center [238, 279] width 76 height 14
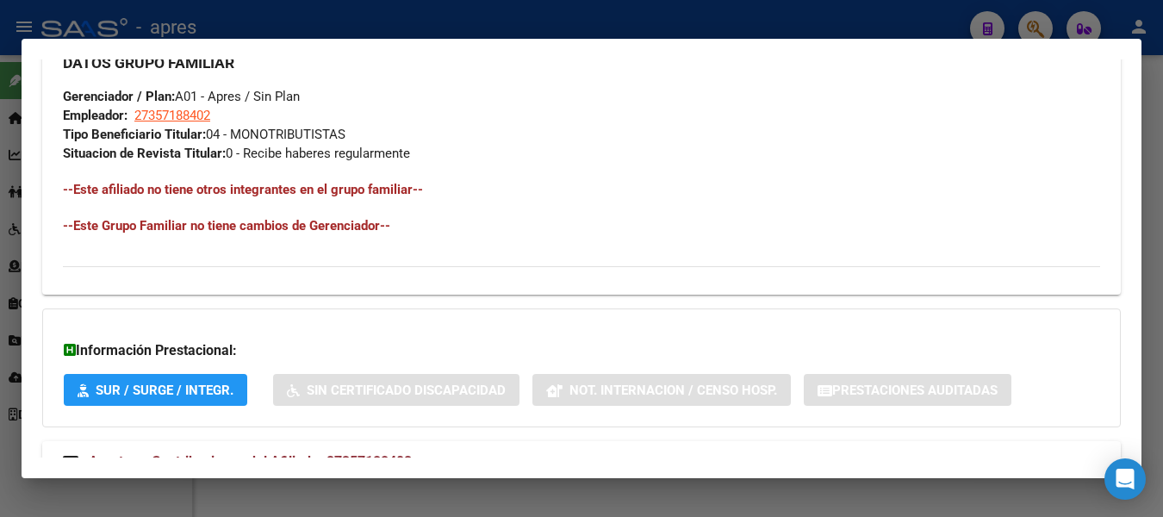
scroll to position [910, 0]
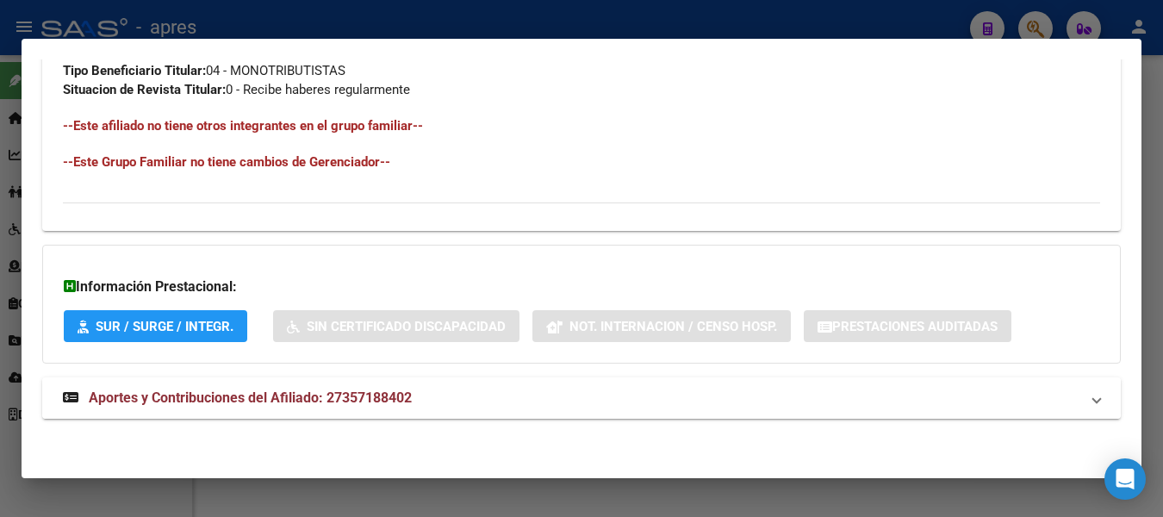
click at [179, 398] on span "Aportes y Contribuciones del Afiliado: 27357188402" at bounding box center [250, 397] width 323 height 16
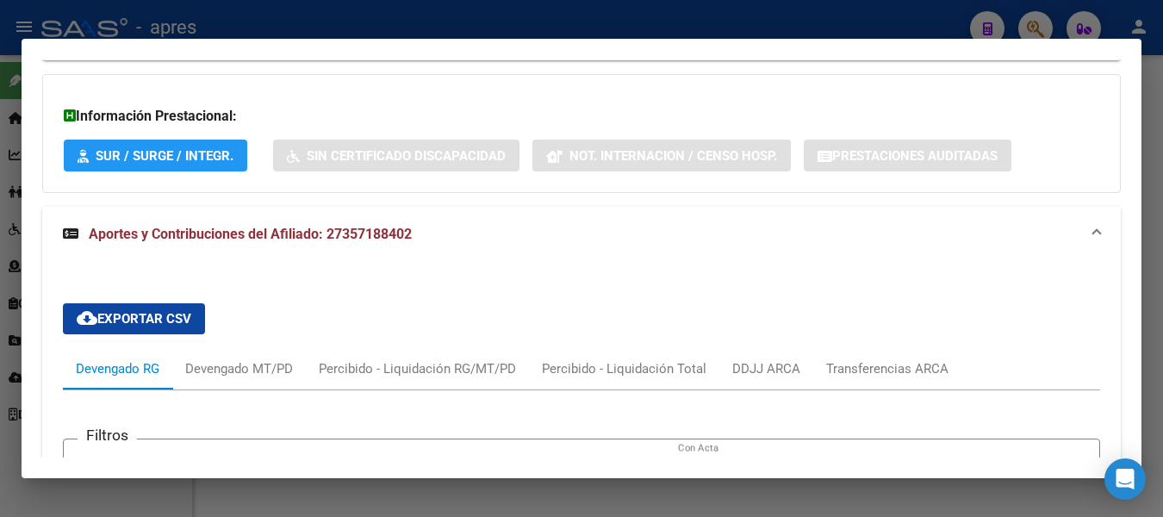
scroll to position [1083, 0]
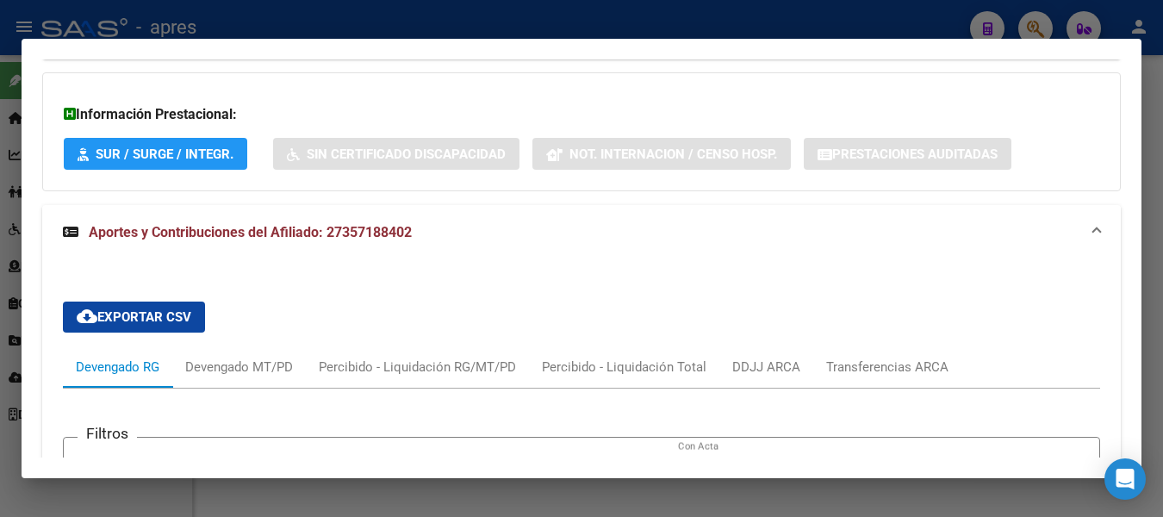
click at [270, 227] on span "Aportes y Contribuciones del Afiliado: 27357188402" at bounding box center [250, 232] width 323 height 16
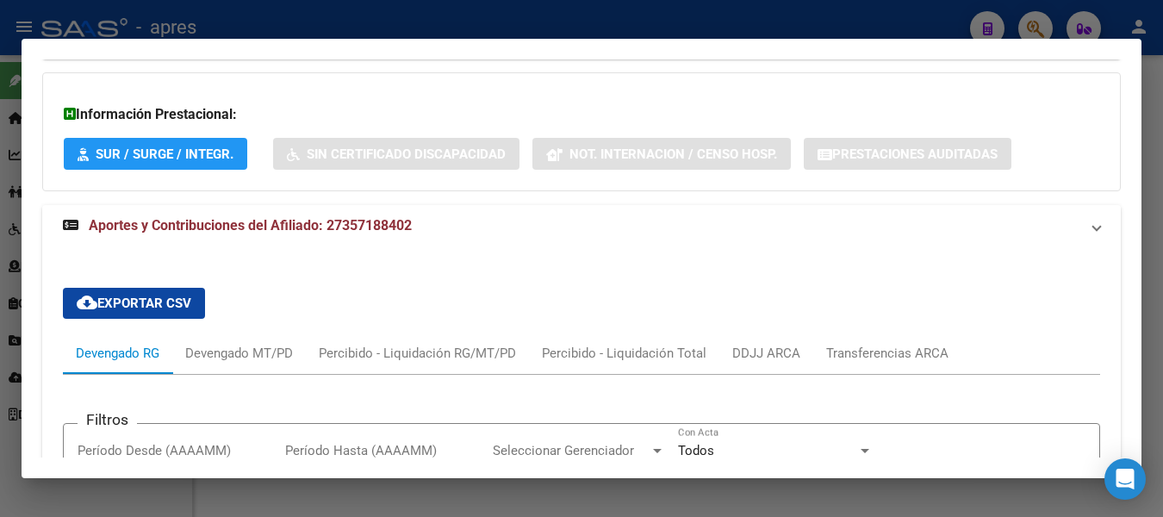
scroll to position [910, 0]
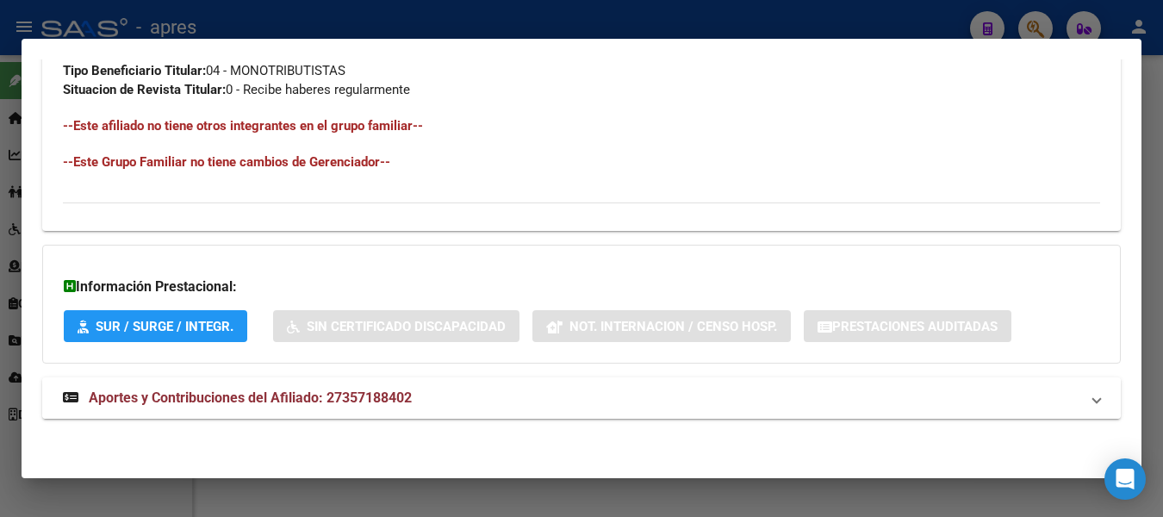
click at [288, 391] on span "Aportes y Contribuciones del Afiliado: 27357188402" at bounding box center [250, 397] width 323 height 16
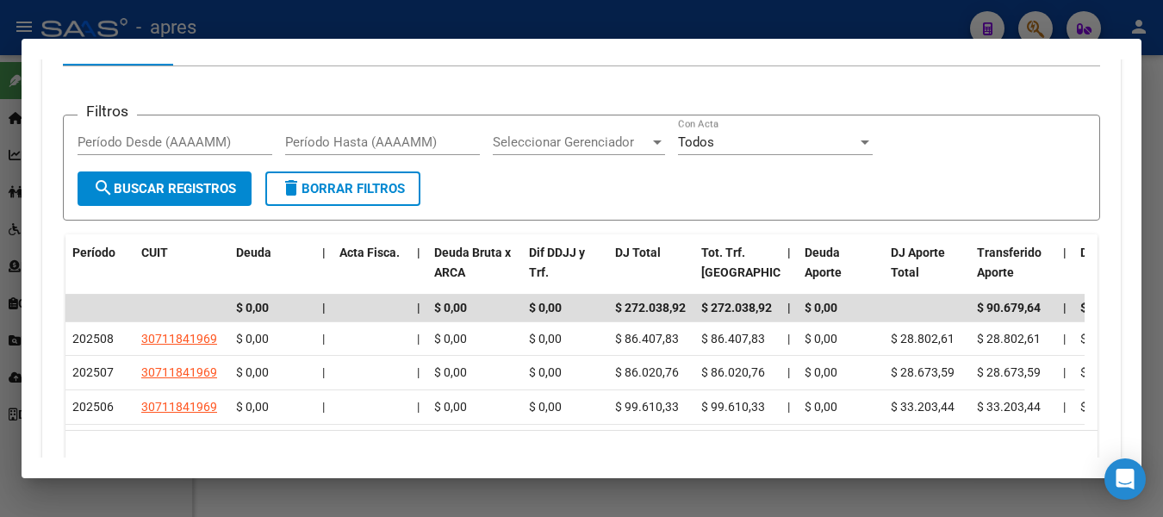
scroll to position [1517, 0]
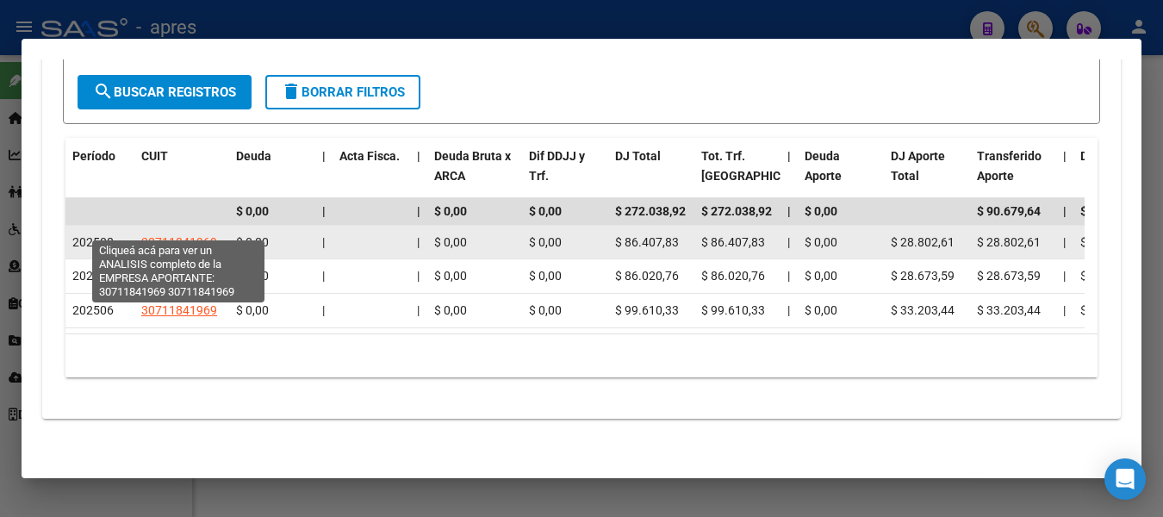
click at [172, 235] on span "30711841969" at bounding box center [179, 242] width 76 height 14
type textarea "30711841969"
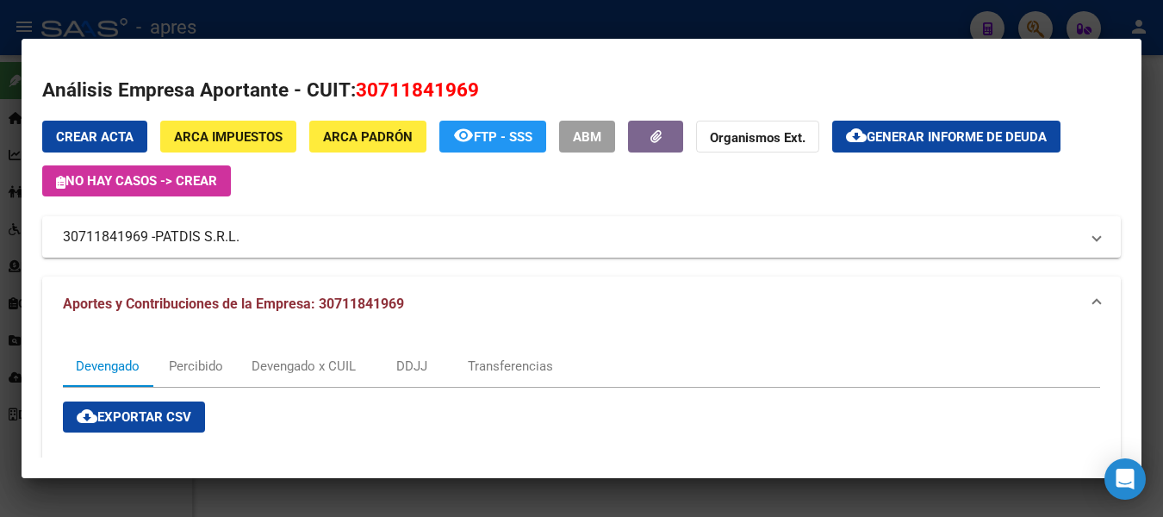
drag, startPoint x: 357, startPoint y: 87, endPoint x: 505, endPoint y: 86, distance: 147.3
click at [505, 86] on h2 "Análisis Empresa Aportante - CUIT: 30711841969" at bounding box center [581, 90] width 1078 height 29
click at [162, 236] on span "PATDIS S.R.L." at bounding box center [197, 237] width 84 height 21
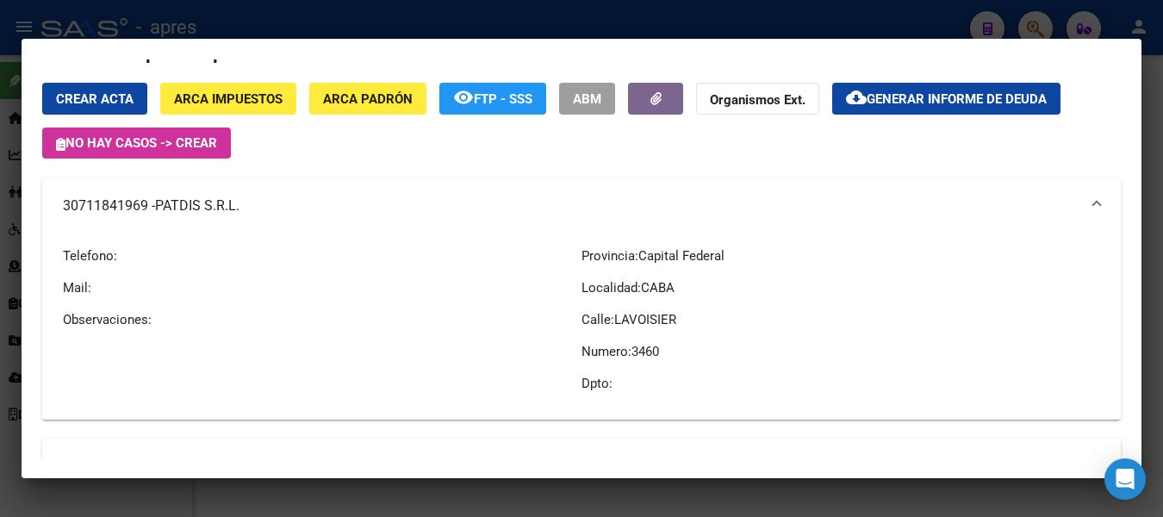
scroll to position [0, 0]
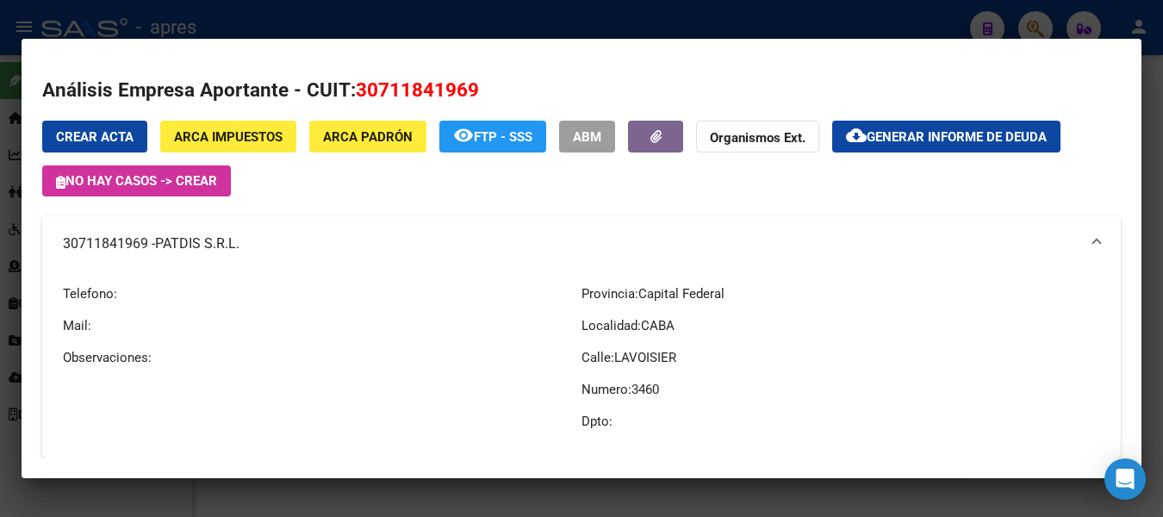
click at [134, 61] on mat-dialog-content "Análisis Empresa Aportante - CUIT: 30711841969 Crear Acta ARCA Impuestos ARCA P…" at bounding box center [582, 258] width 1120 height 398
click at [407, 22] on div at bounding box center [581, 258] width 1163 height 517
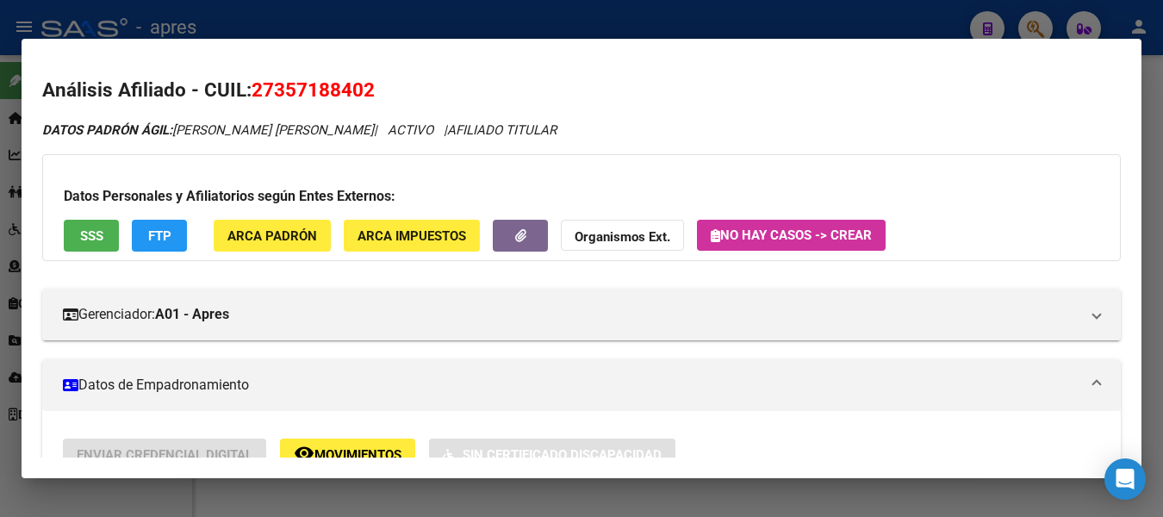
click at [922, 10] on div at bounding box center [581, 258] width 1163 height 517
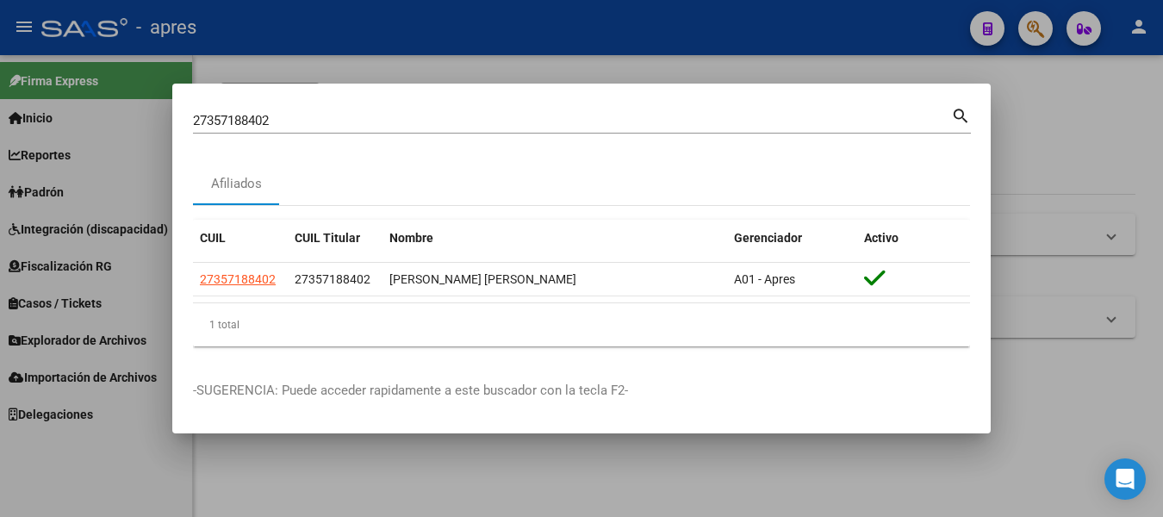
click at [922, 10] on div at bounding box center [581, 258] width 1163 height 517
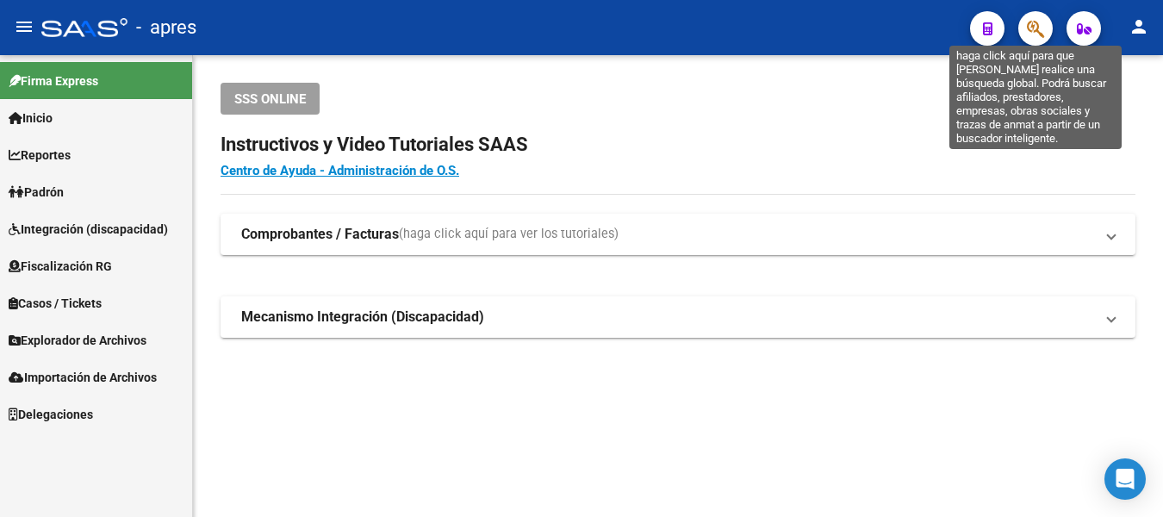
click at [1034, 28] on icon "button" at bounding box center [1035, 29] width 17 height 20
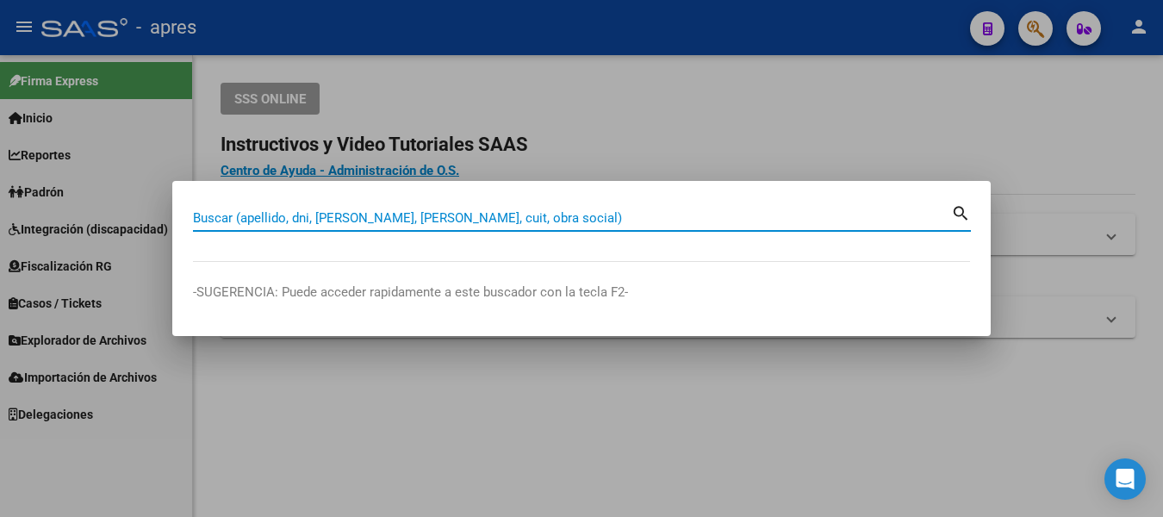
click at [502, 202] on div "Buscar (apellido, dni, [PERSON_NAME], nro traspaso, cuit, obra social) search" at bounding box center [582, 216] width 778 height 29
paste input "27363366924"
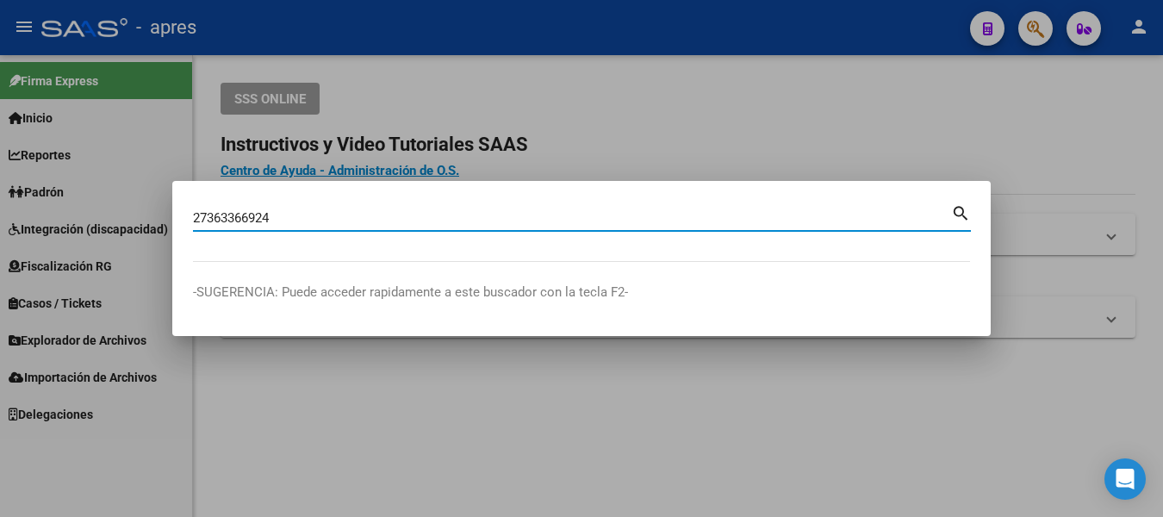
type input "27363366924"
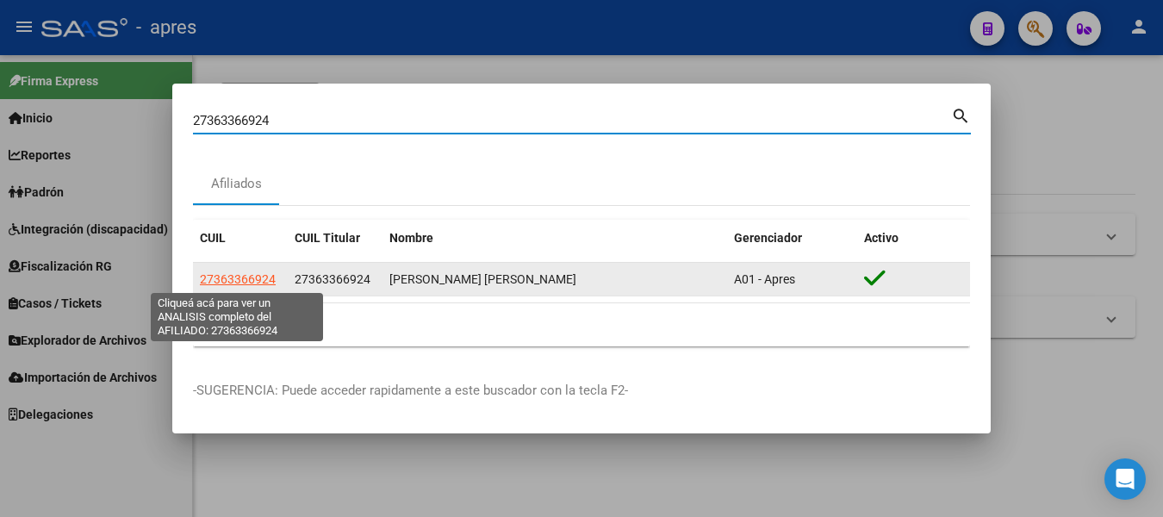
click at [245, 278] on span "27363366924" at bounding box center [238, 279] width 76 height 14
type textarea "27363366924"
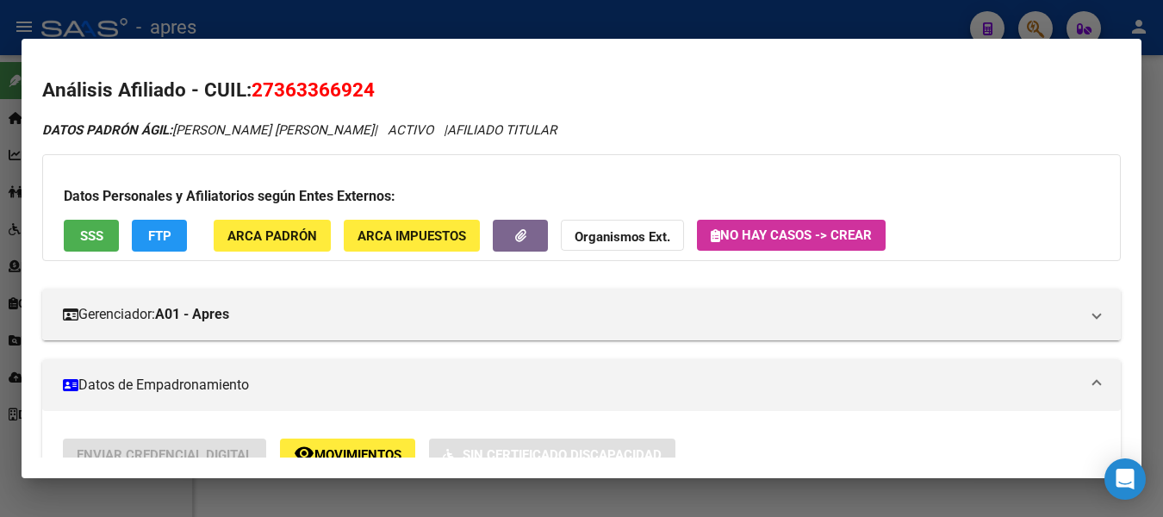
click at [77, 237] on button "SSS" at bounding box center [91, 236] width 55 height 32
